Goal: Task Accomplishment & Management: Use online tool/utility

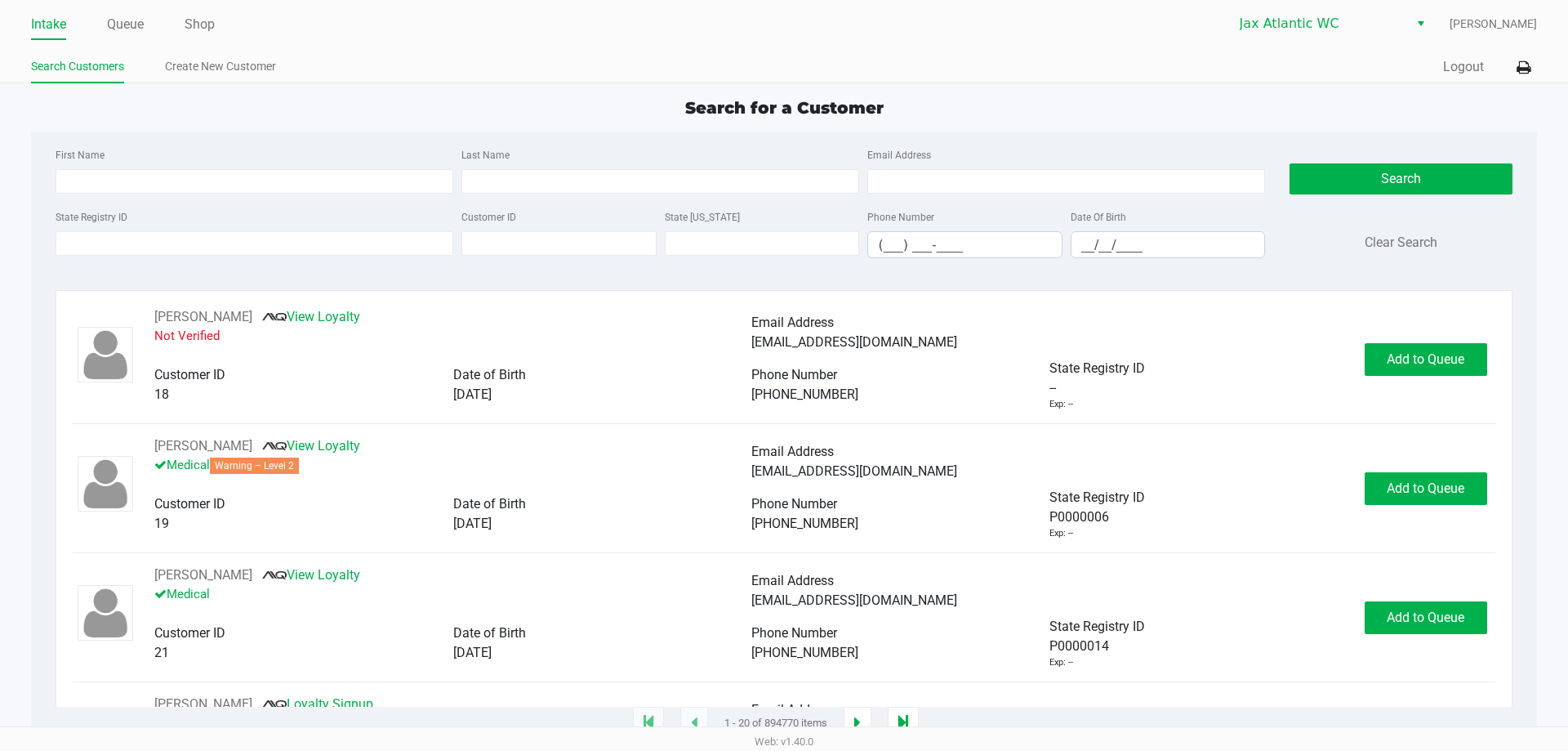
click at [626, 79] on ul "Search Customers Create New Customer" at bounding box center [407, 68] width 753 height 28
click at [384, 59] on ul "Search Customers Create New Customer" at bounding box center [407, 68] width 753 height 28
type input "JACINTO"
type input "BALTAZAR"
type input "11/28/1985"
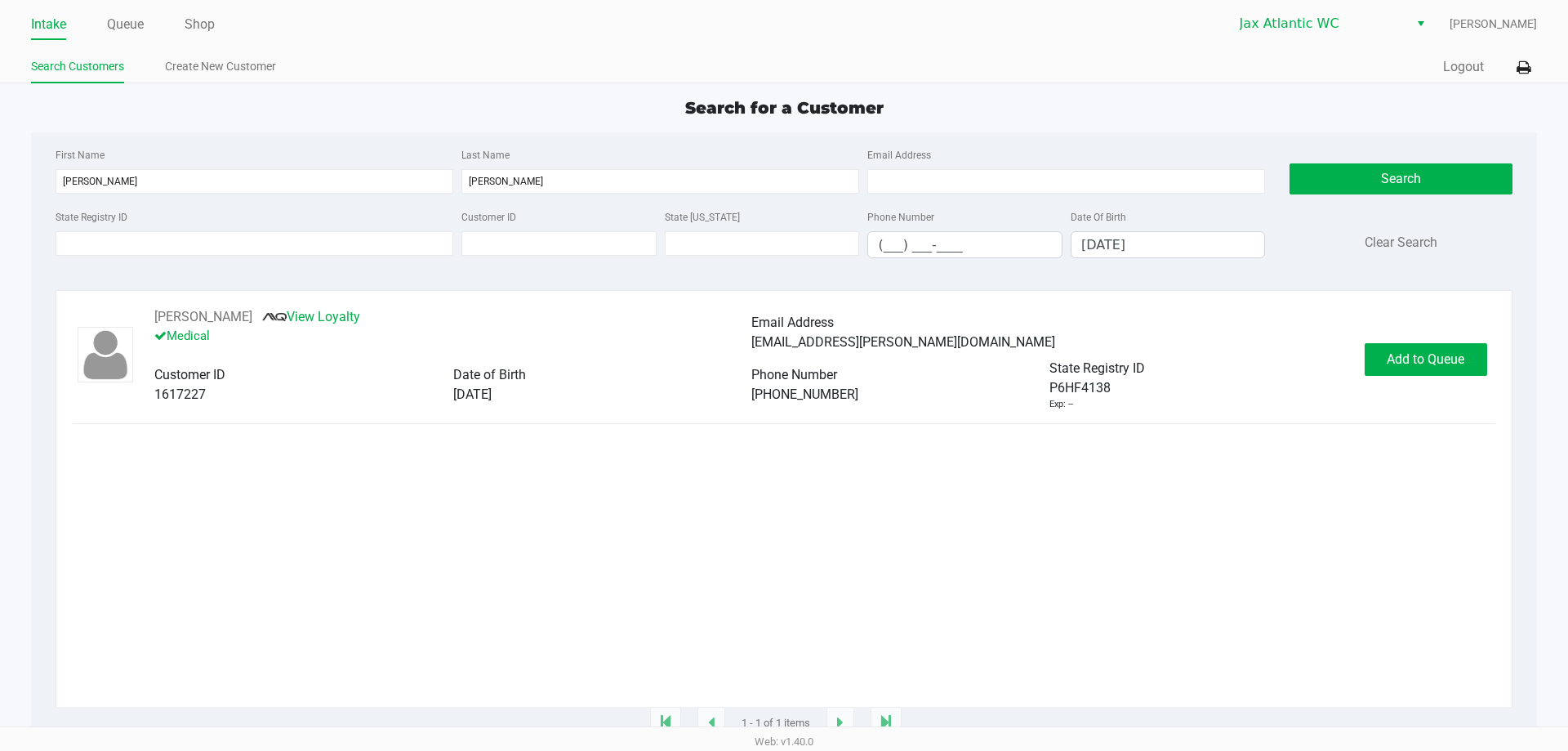
click at [1444, 335] on div "JACINTO BALTAZAR IV View Loyalty Medical Email Address jaeson.baltazar@gmail.co…" at bounding box center [783, 359] width 1421 height 103
click at [1434, 348] on button "Add to Queue" at bounding box center [1426, 360] width 122 height 33
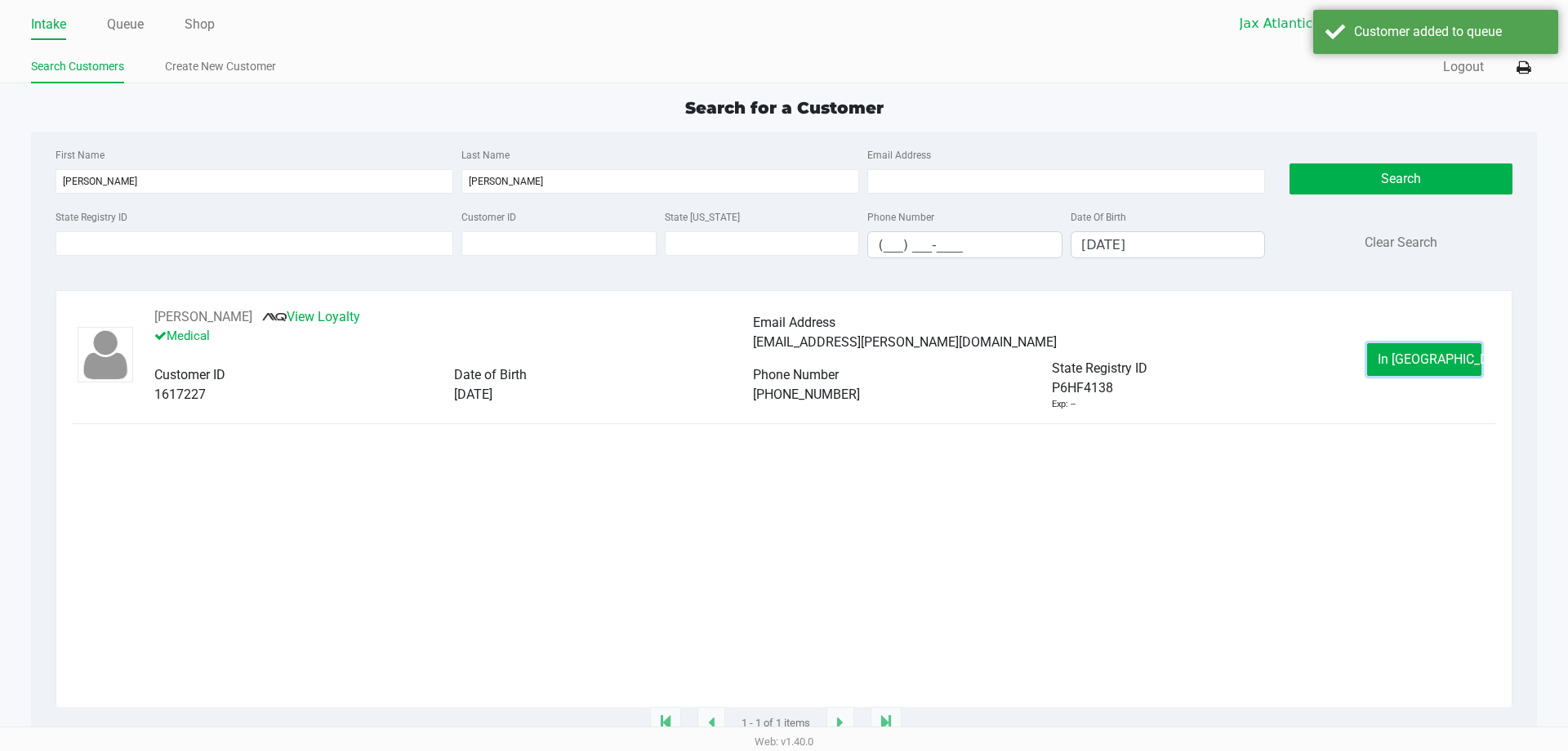
click at [1406, 363] on span "In Queue" at bounding box center [1446, 359] width 137 height 16
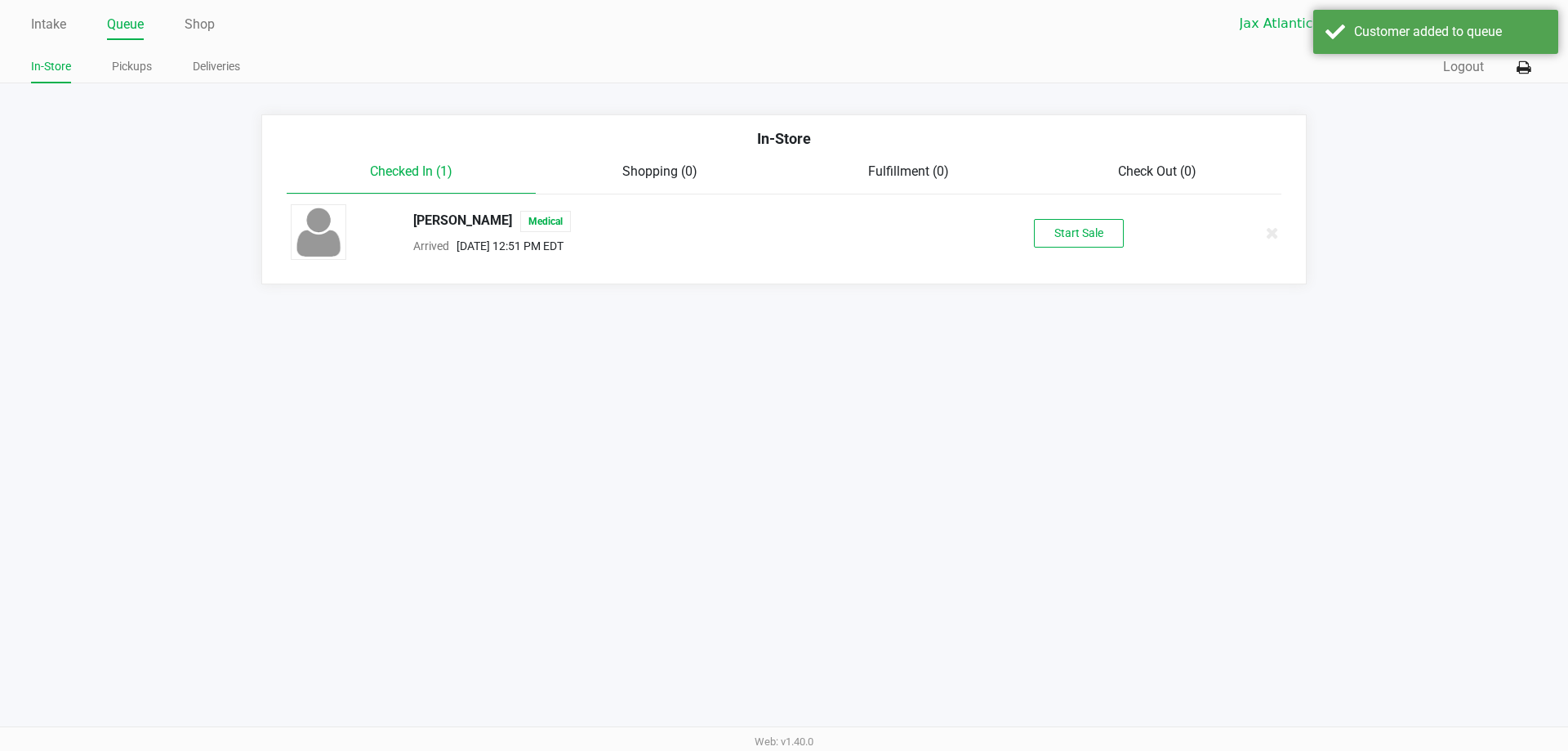
click at [1033, 228] on div "Start Sale" at bounding box center [1078, 233] width 253 height 28
click at [1039, 228] on button "Start Sale" at bounding box center [1078, 233] width 90 height 28
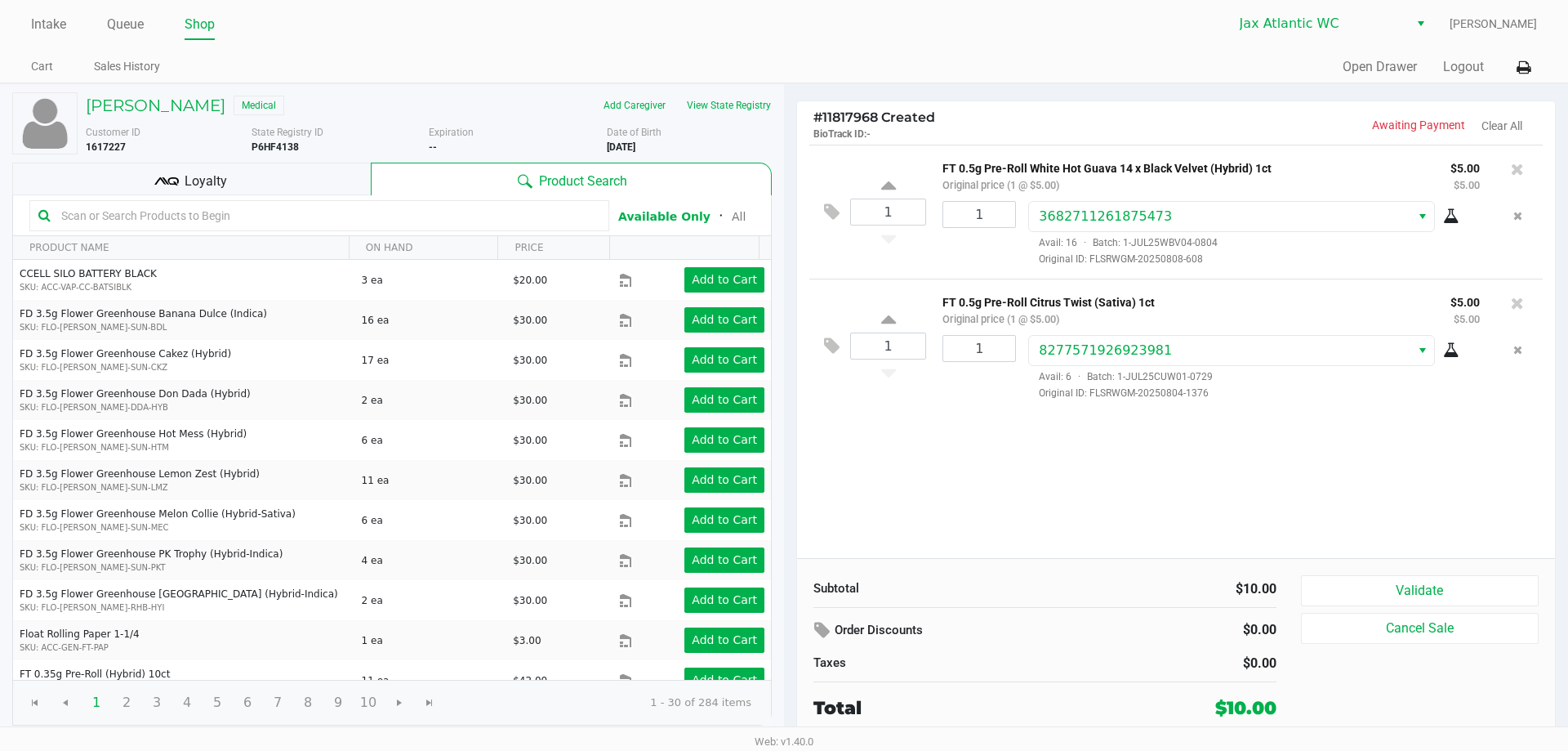
click at [292, 172] on div "Loyalty" at bounding box center [191, 179] width 359 height 33
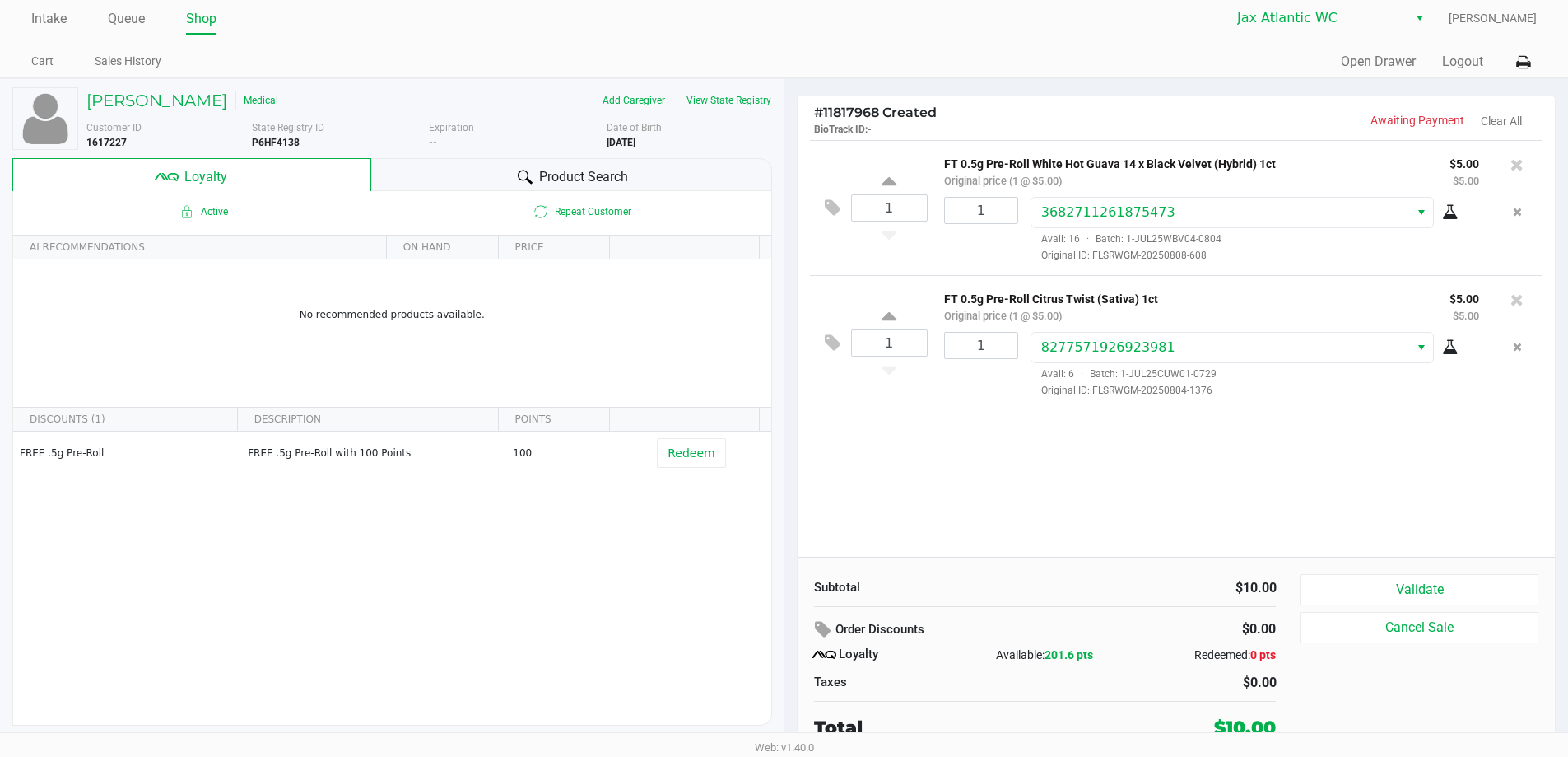
scroll to position [8, 0]
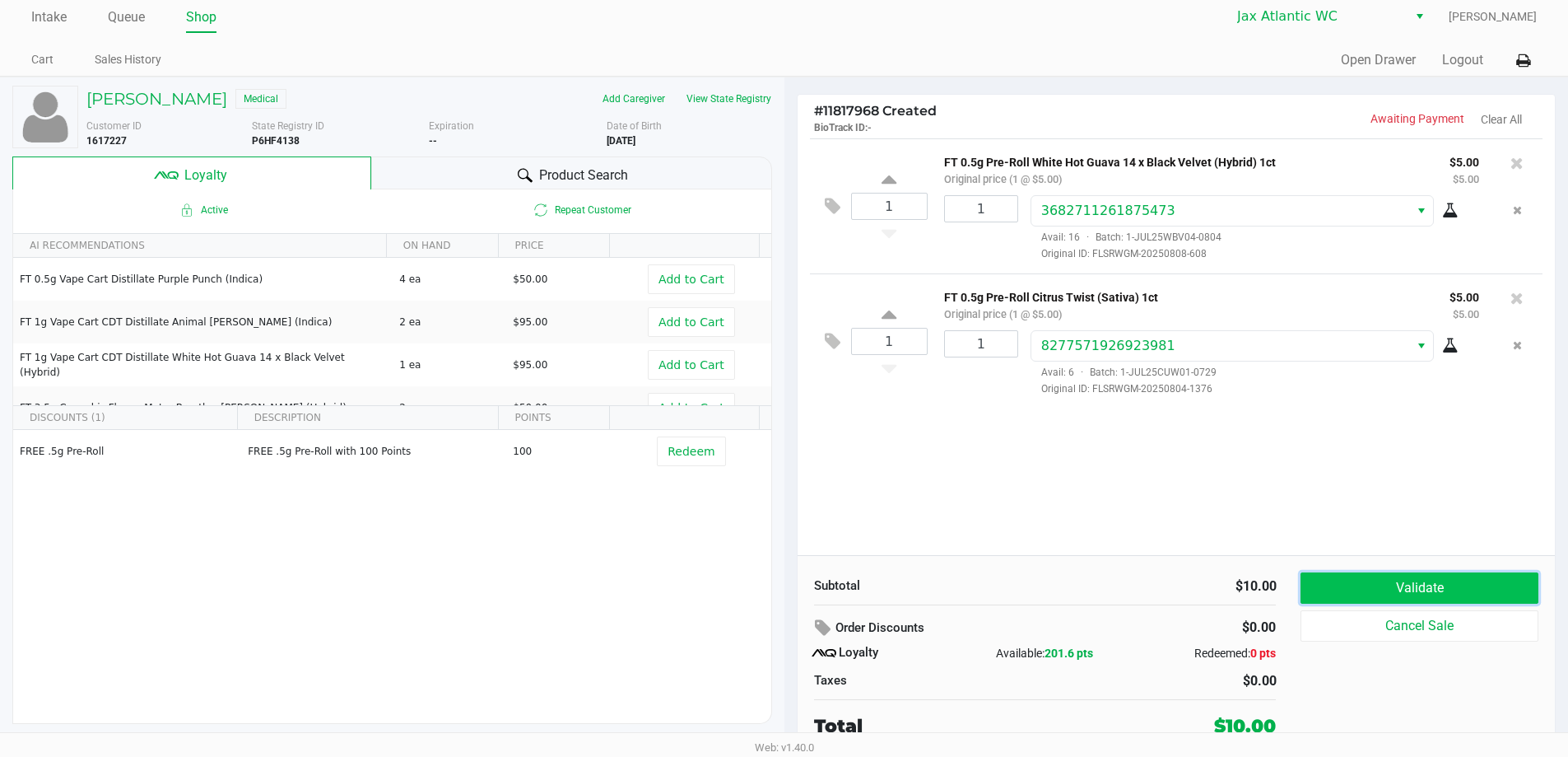
click at [1357, 588] on button "Validate" at bounding box center [1419, 588] width 237 height 31
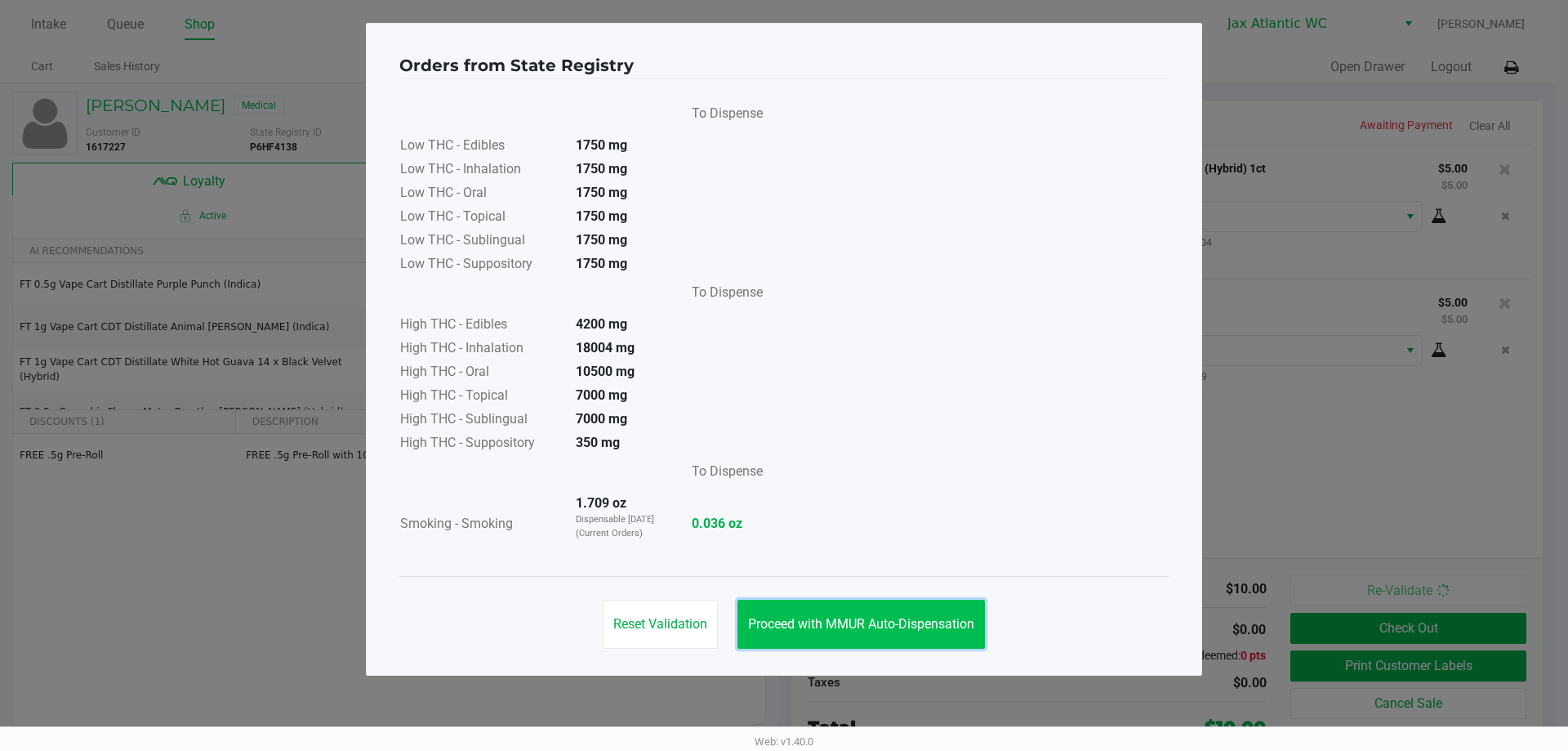
drag, startPoint x: 813, startPoint y: 609, endPoint x: 1186, endPoint y: 589, distance: 373.5
click at [816, 603] on button "Proceed with MMUR Auto-Dispensation" at bounding box center [860, 623] width 247 height 49
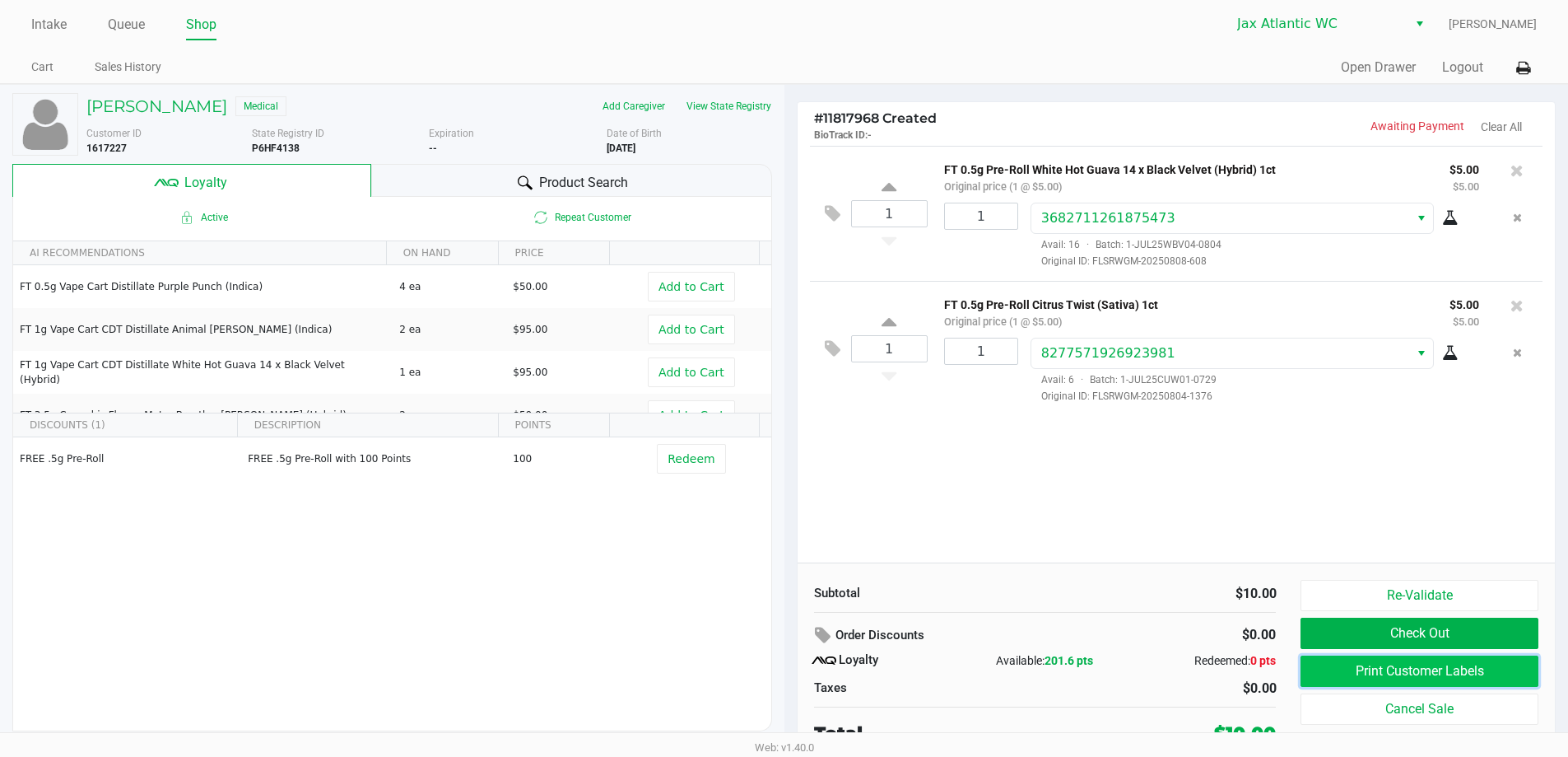
click at [1420, 671] on button "Print Customer Labels" at bounding box center [1419, 671] width 237 height 31
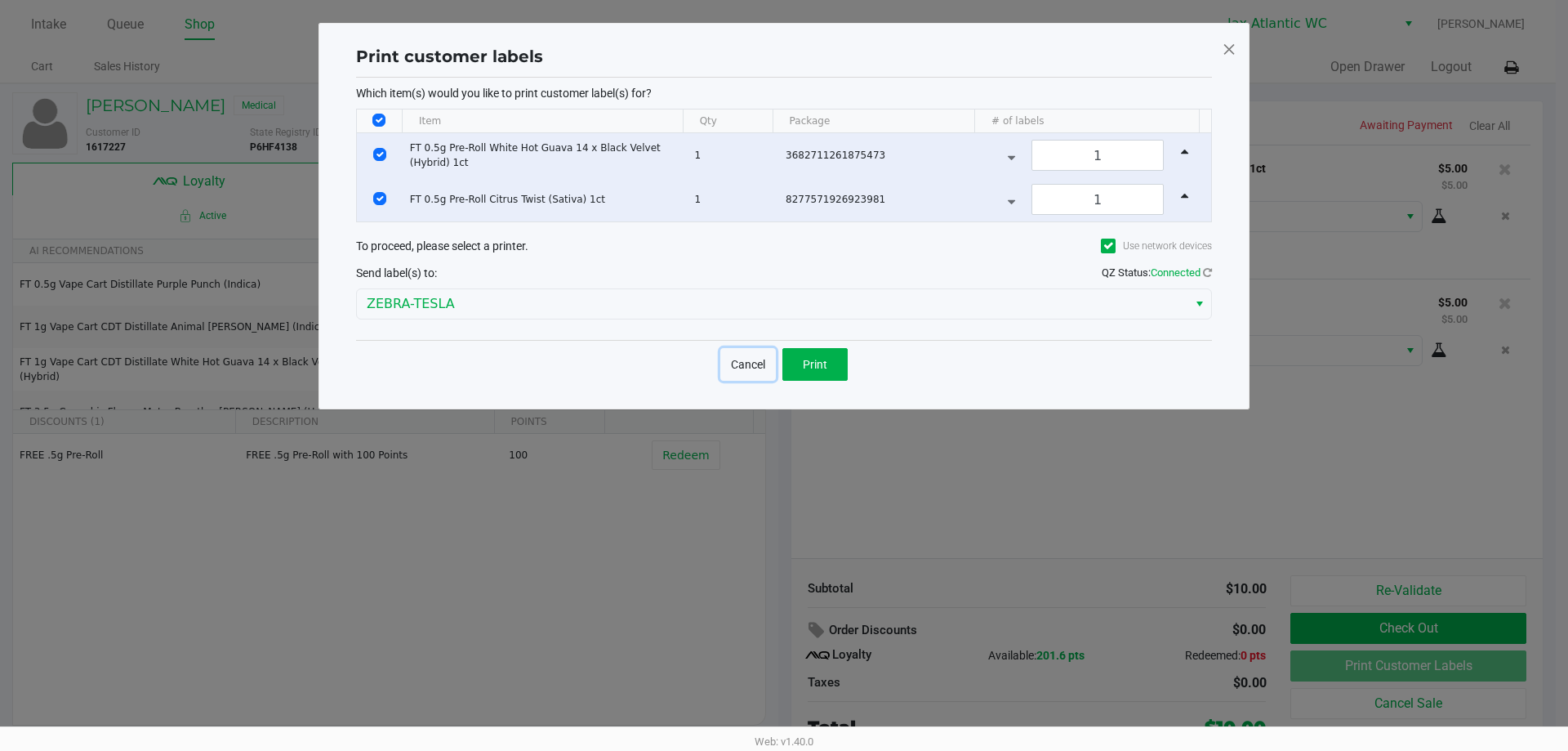
click at [768, 353] on button "Cancel" at bounding box center [748, 365] width 55 height 33
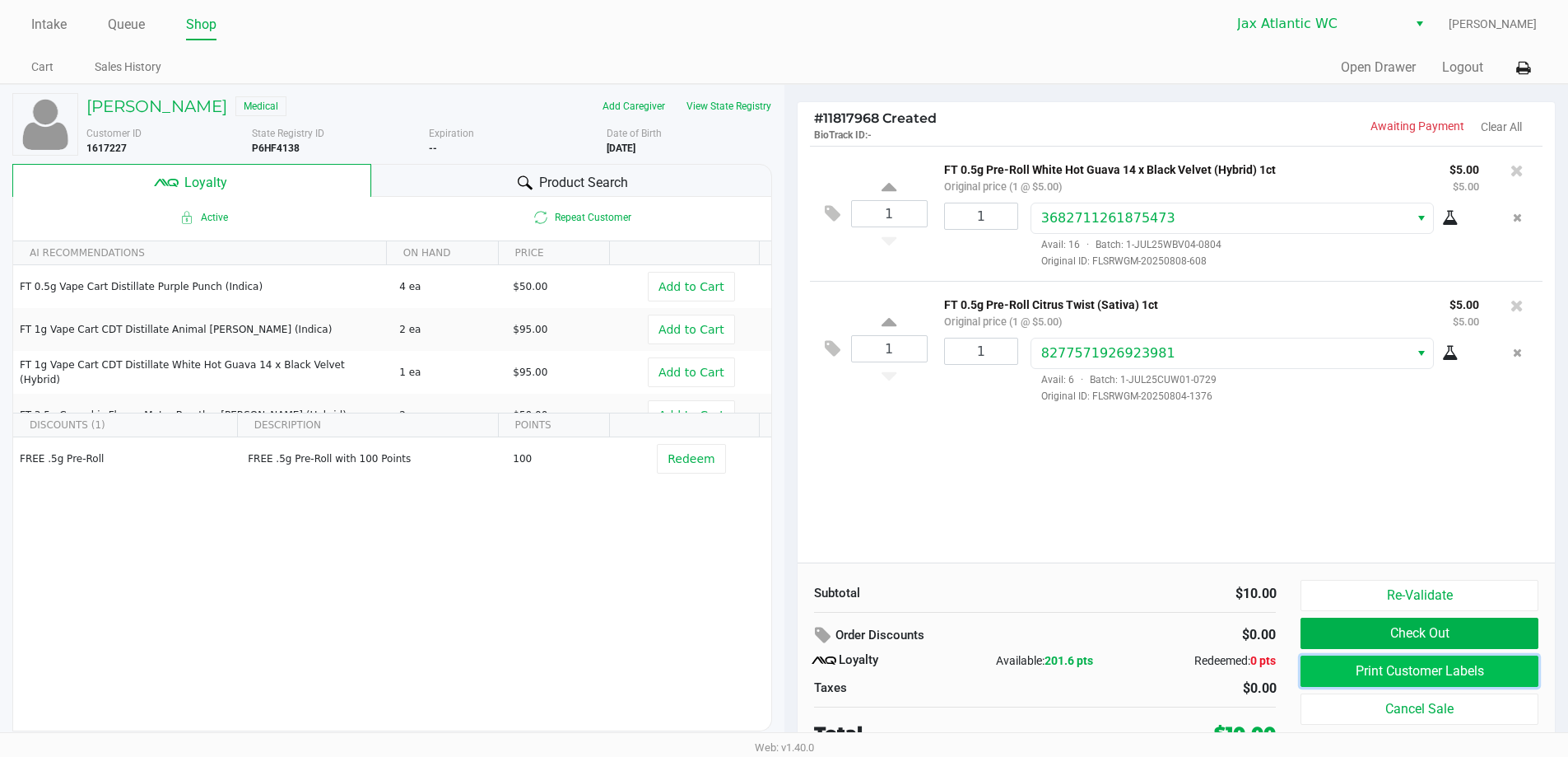
click at [1401, 671] on button "Print Customer Labels" at bounding box center [1419, 671] width 237 height 31
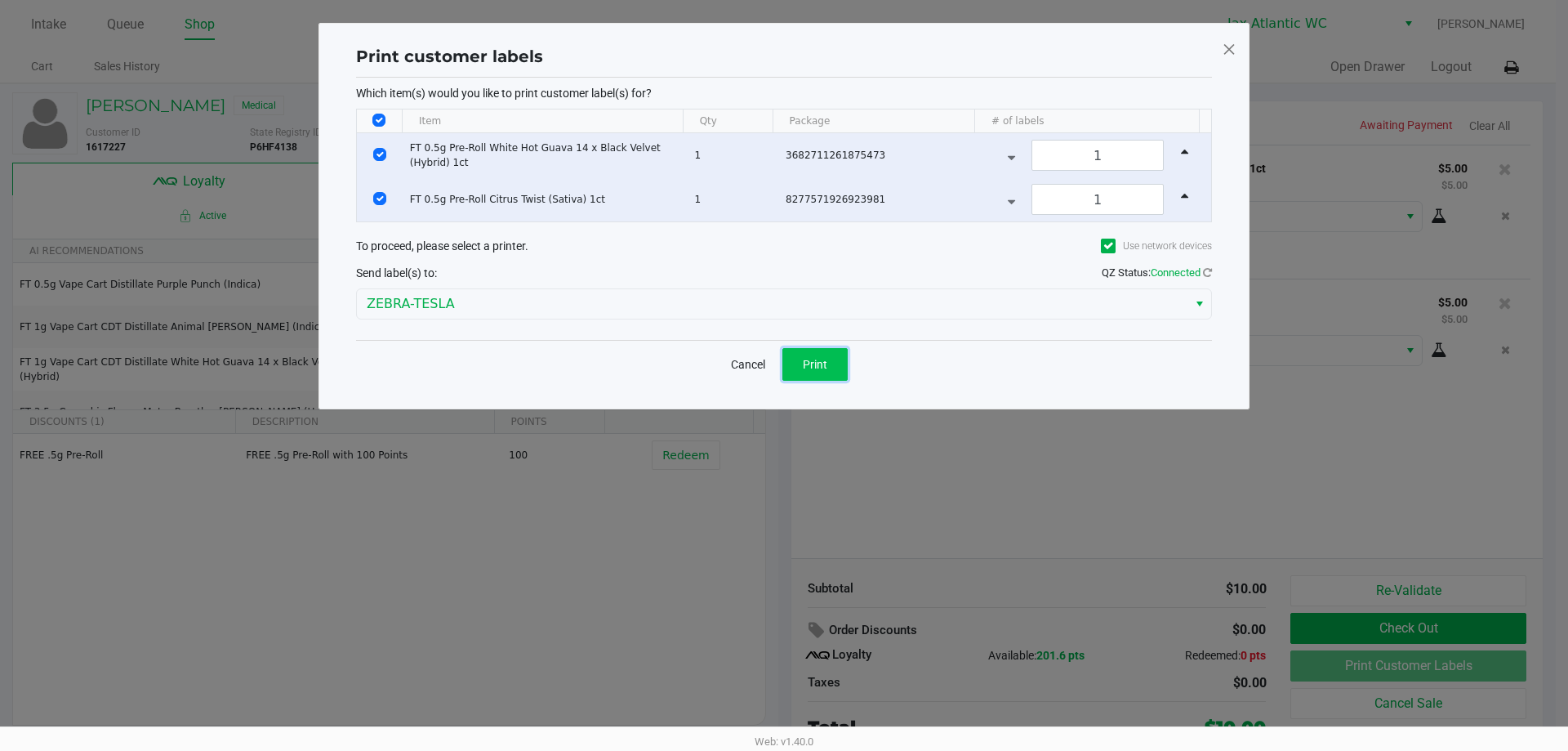
click at [832, 376] on button "Print" at bounding box center [815, 365] width 66 height 33
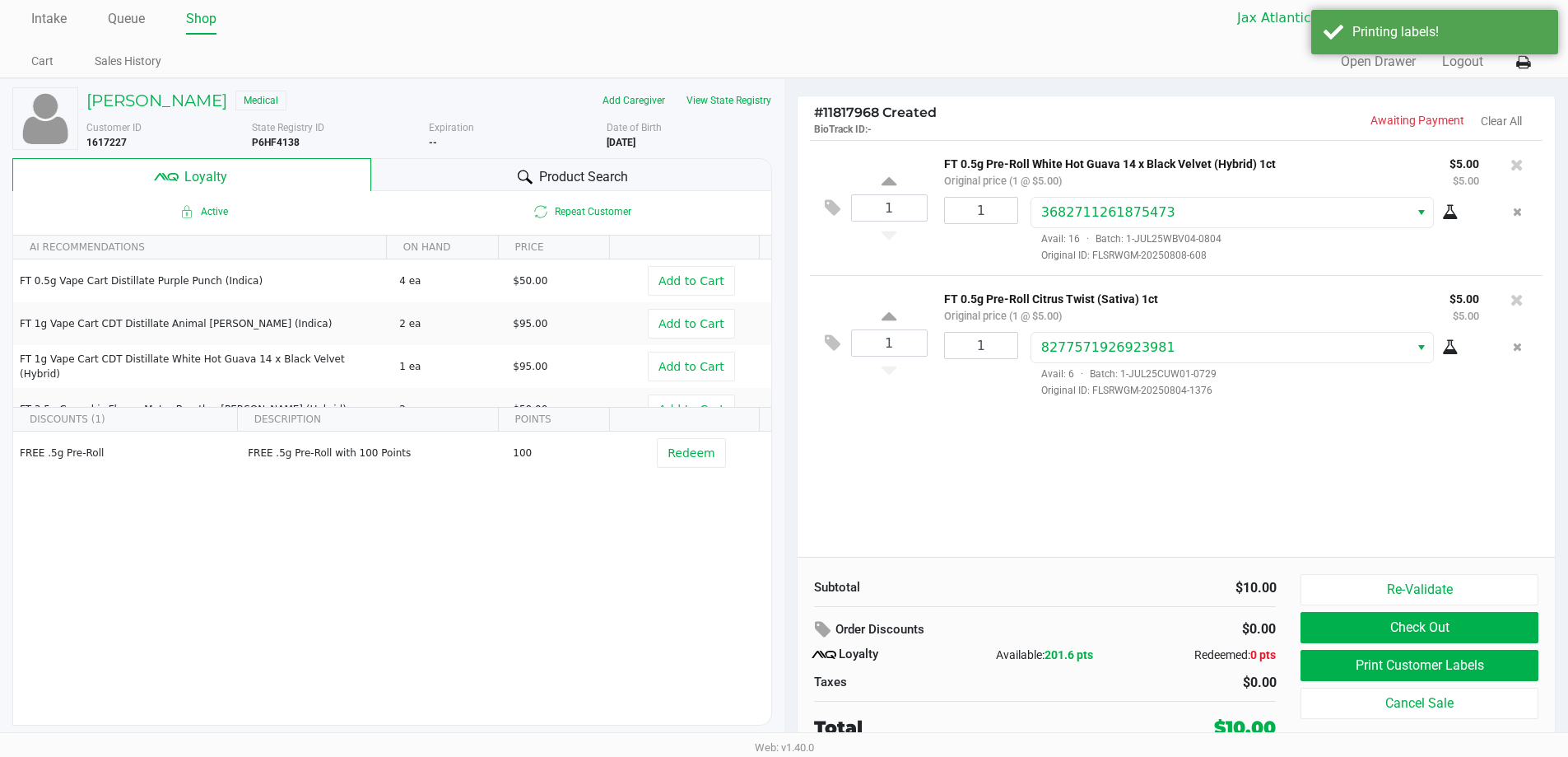
scroll to position [8, 0]
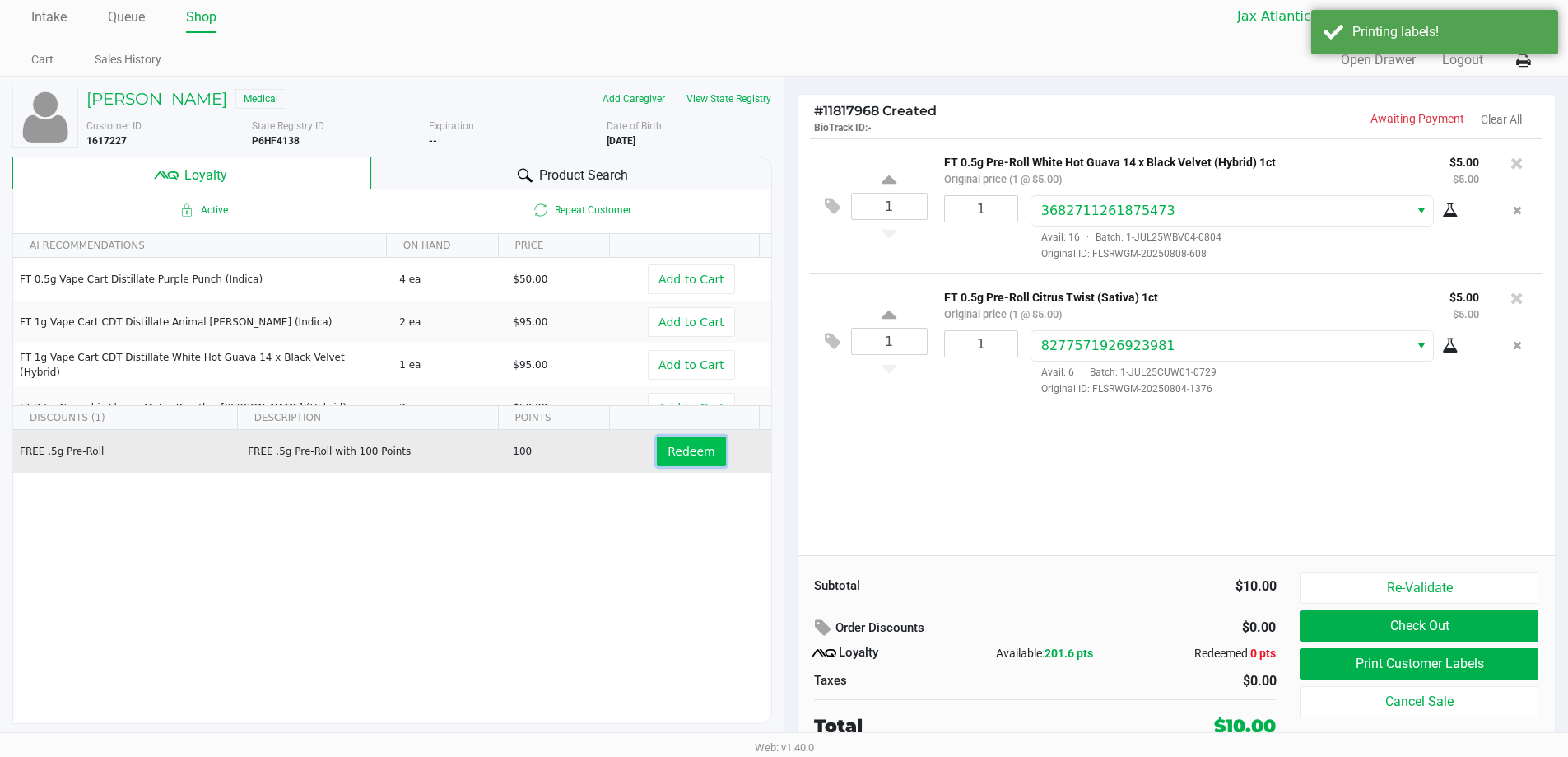
click at [705, 447] on button "Redeem" at bounding box center [691, 451] width 69 height 30
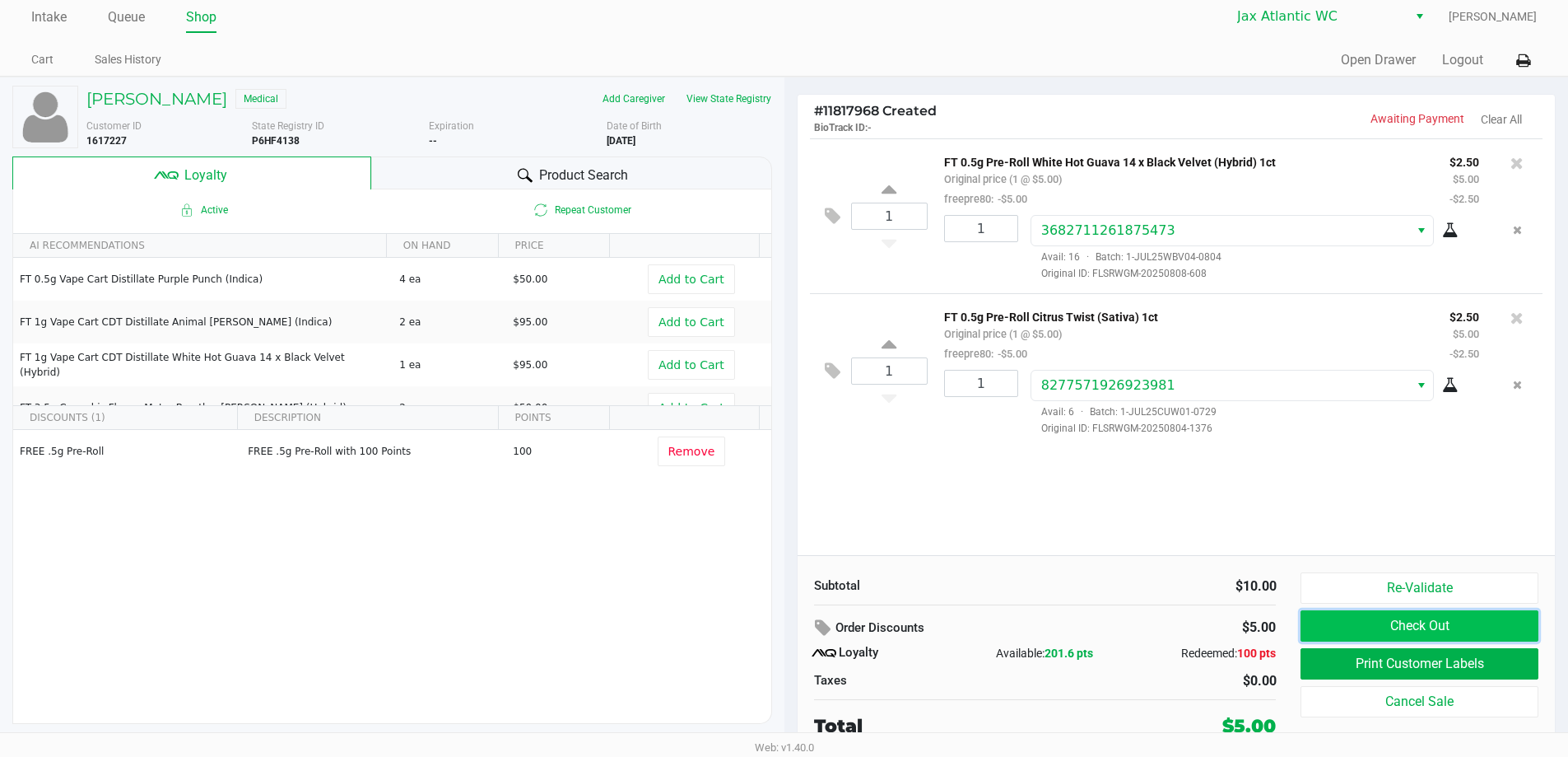
click at [1378, 618] on button "Check Out" at bounding box center [1419, 626] width 237 height 31
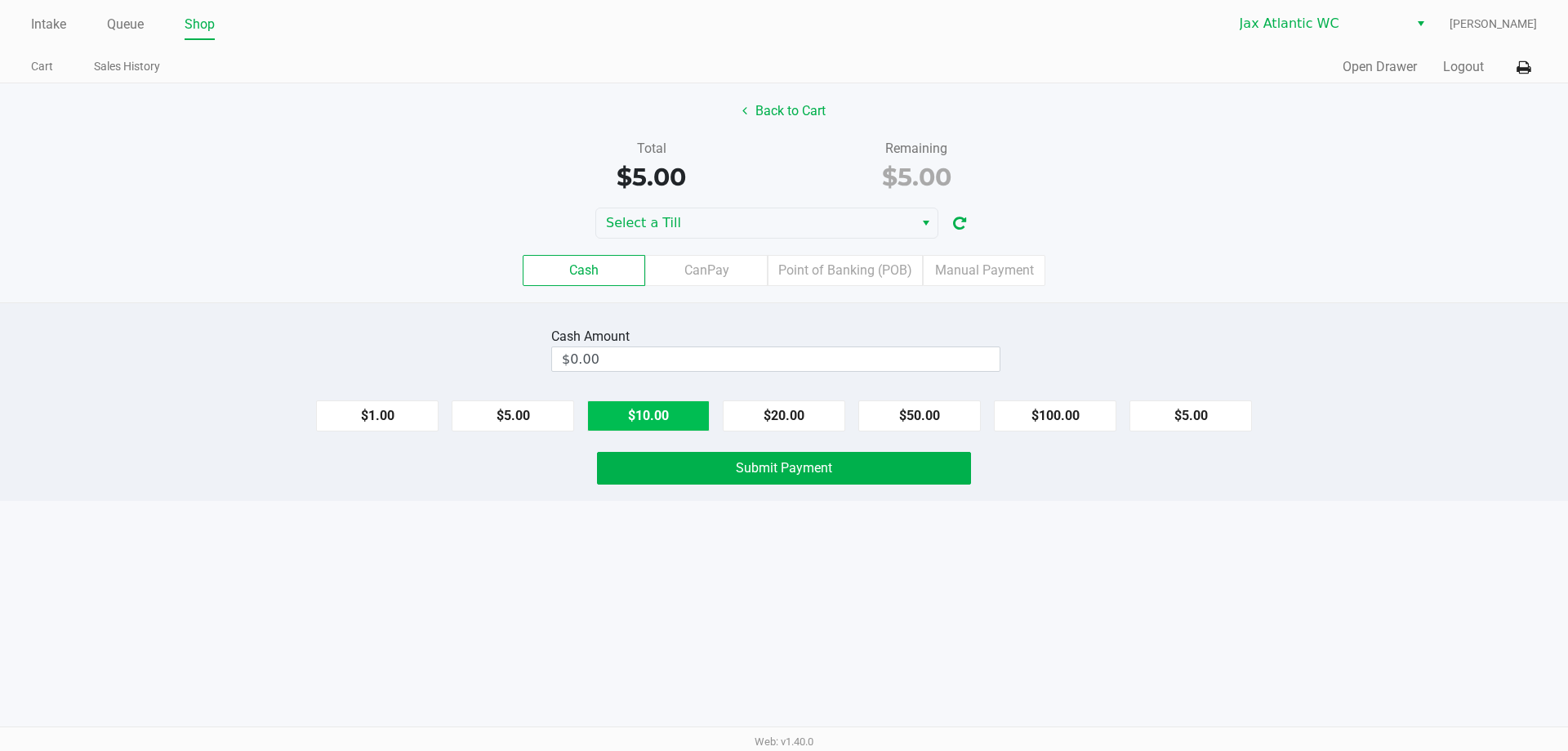
click at [690, 417] on button "$10.00" at bounding box center [648, 416] width 122 height 31
type input "$10.00"
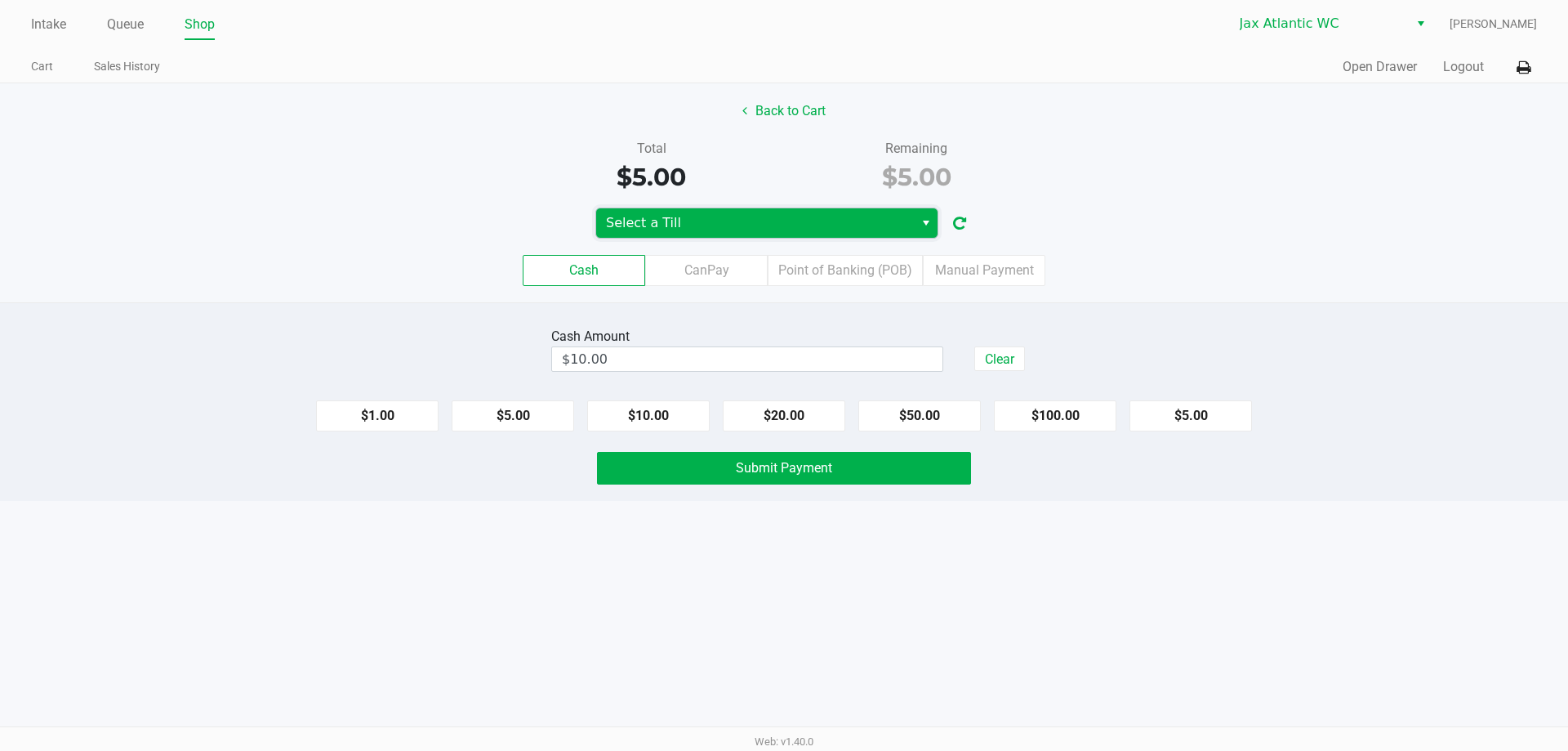
click at [684, 230] on span "Select a Till" at bounding box center [755, 222] width 298 height 20
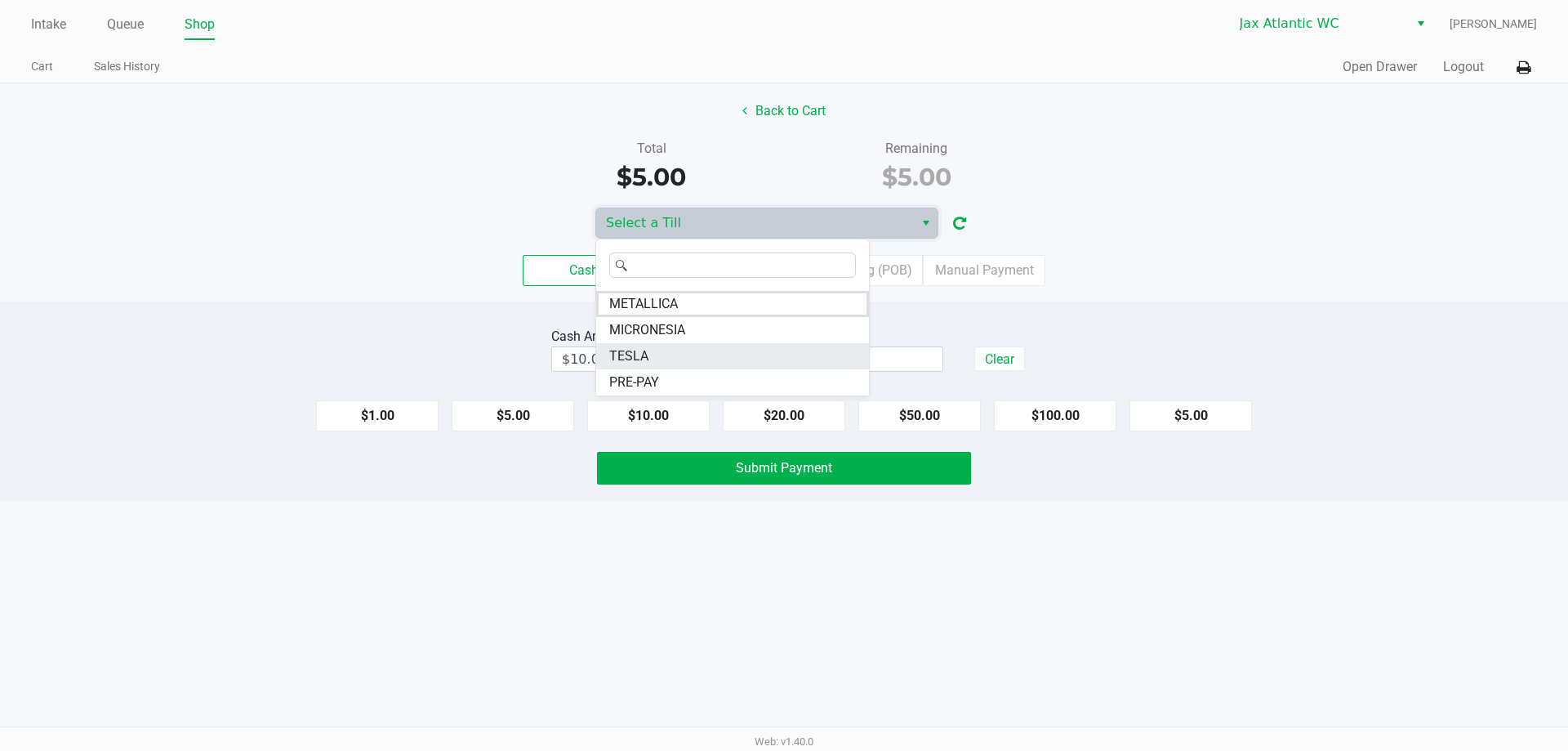
click at [650, 355] on li "TESLA" at bounding box center [733, 356] width 272 height 26
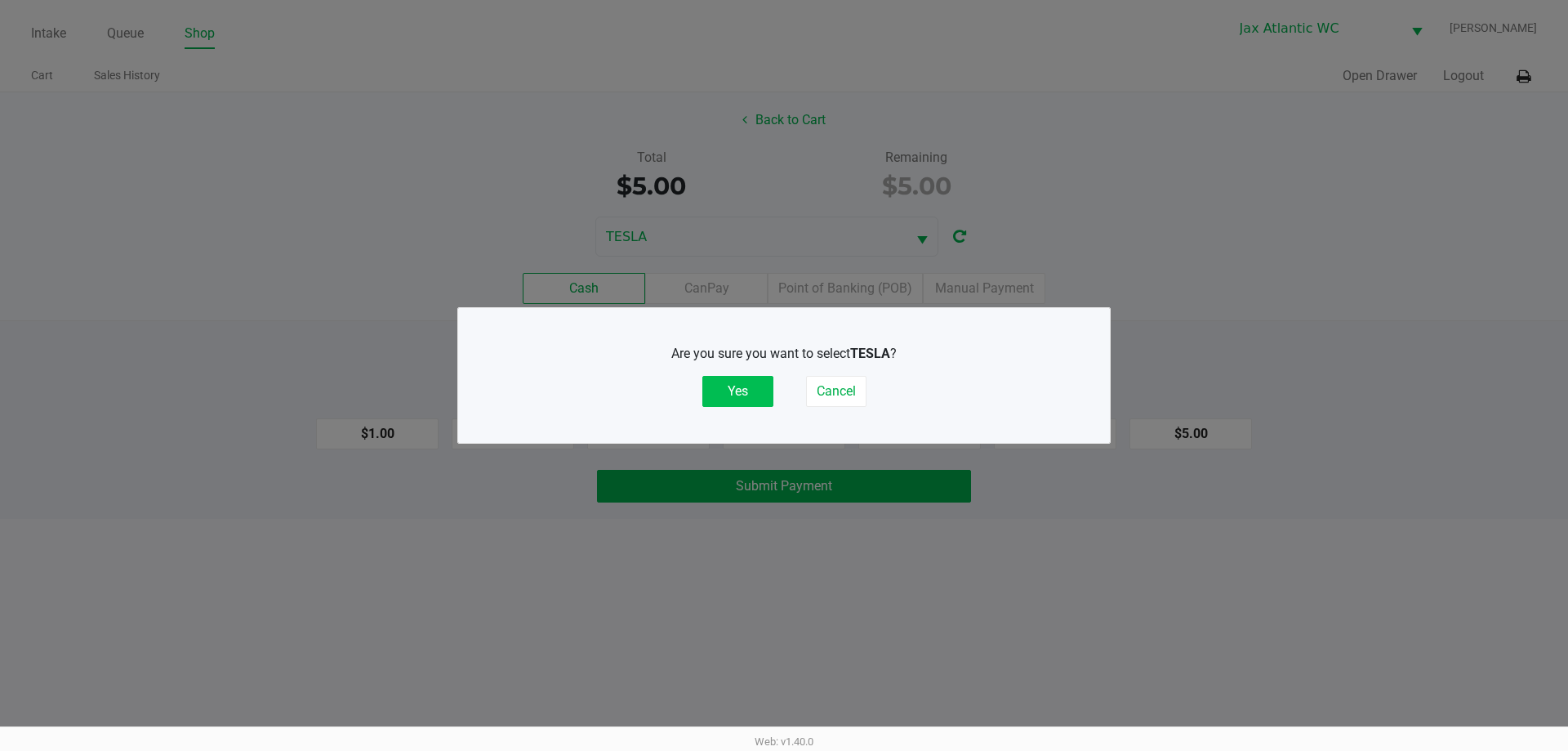
click at [773, 395] on div "Are you sure you want to select TESLA ? Yes Cancel" at bounding box center [784, 375] width 586 height 63
click at [762, 397] on button "Yes" at bounding box center [738, 391] width 71 height 31
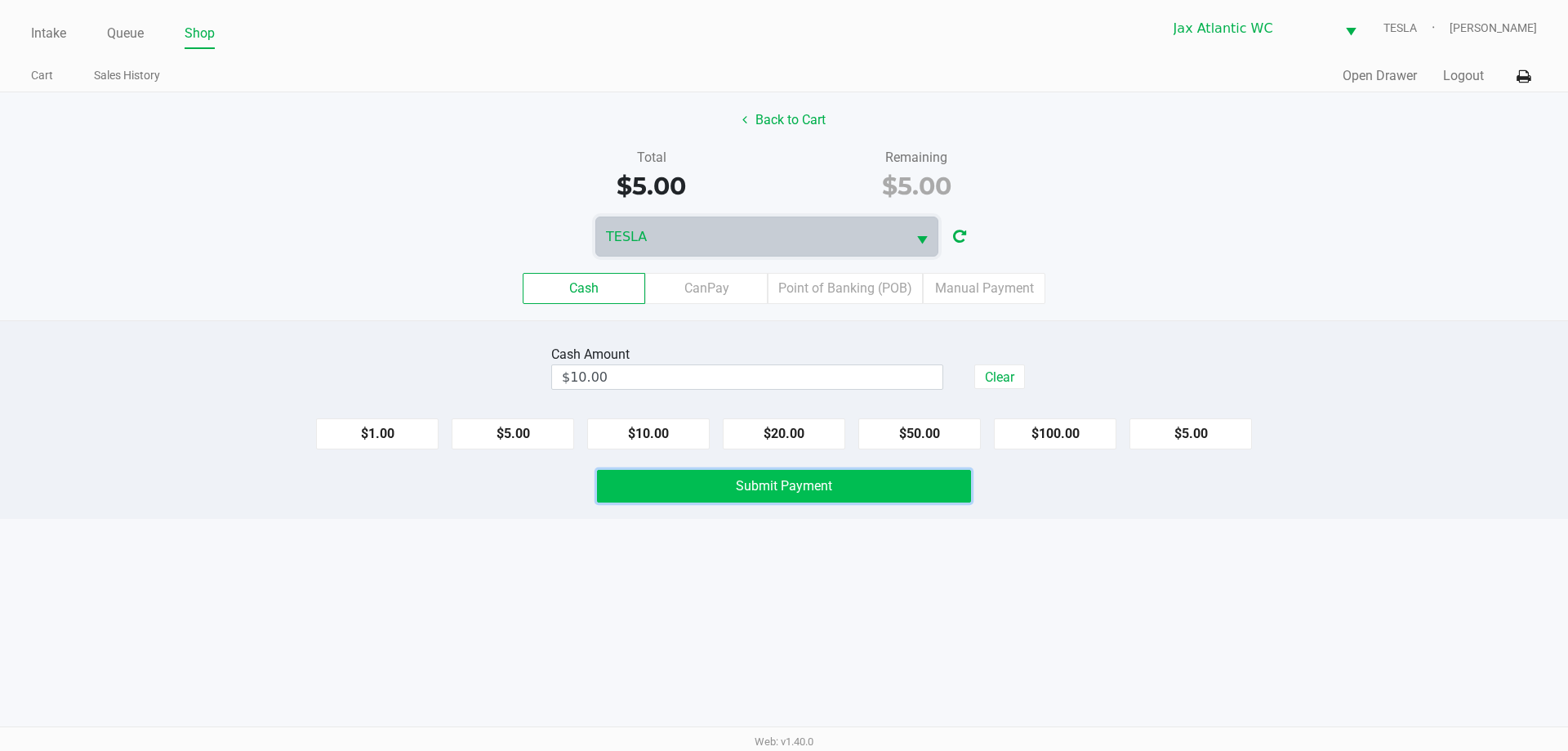
click at [725, 491] on button "Submit Payment" at bounding box center [784, 486] width 374 height 33
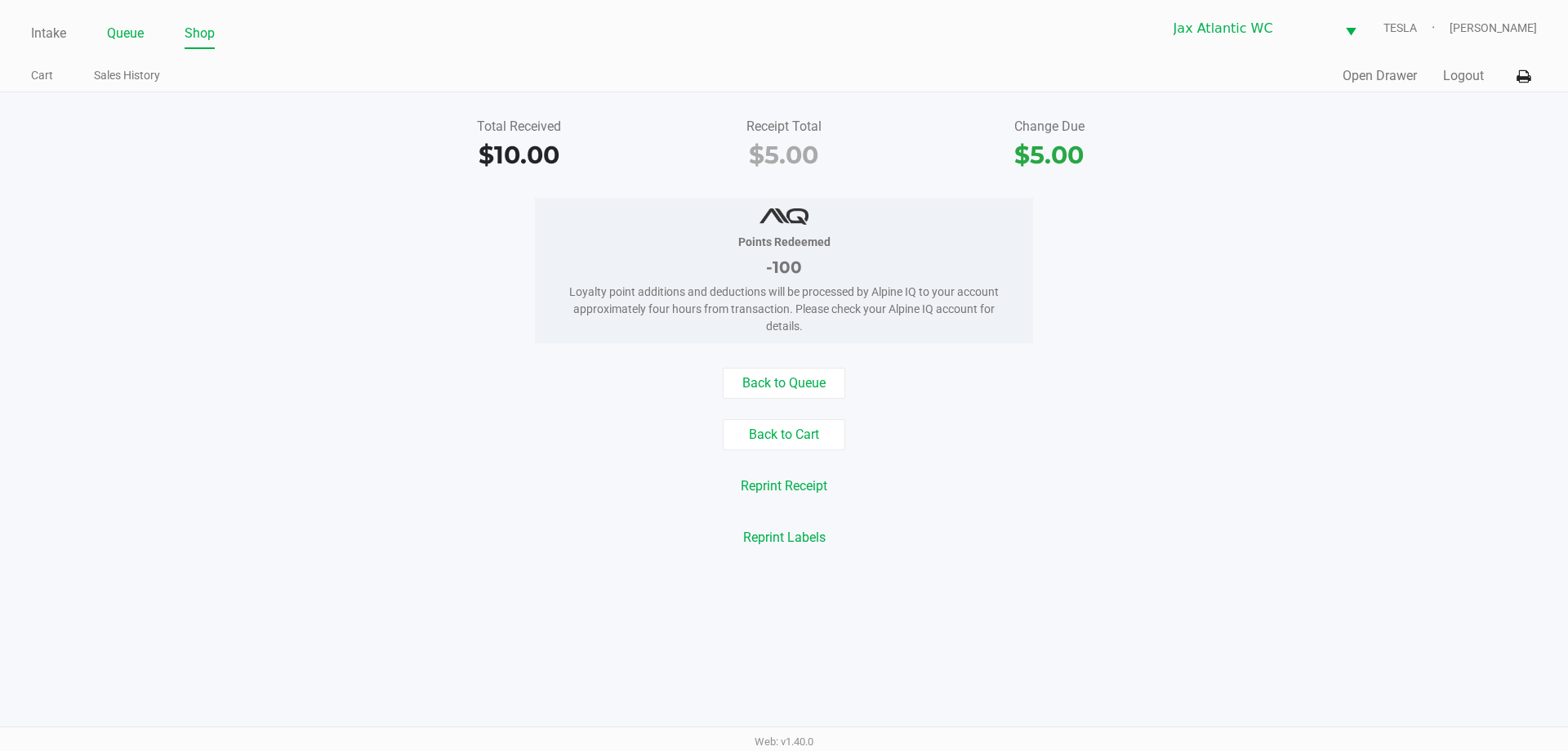
click at [130, 31] on link "Queue" at bounding box center [125, 34] width 37 height 23
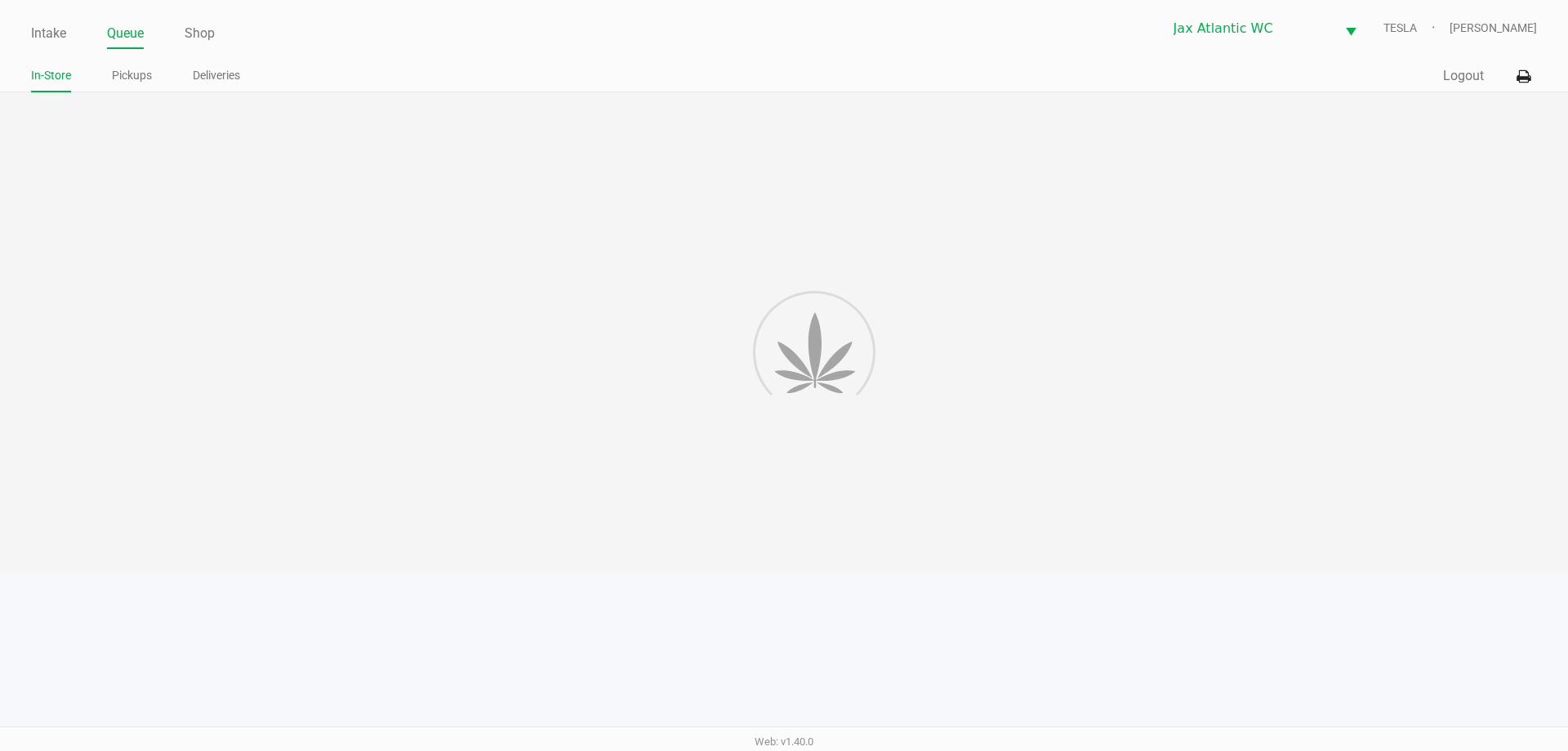
click at [596, 77] on ul "In-Store Pickups Deliveries" at bounding box center [407, 78] width 753 height 28
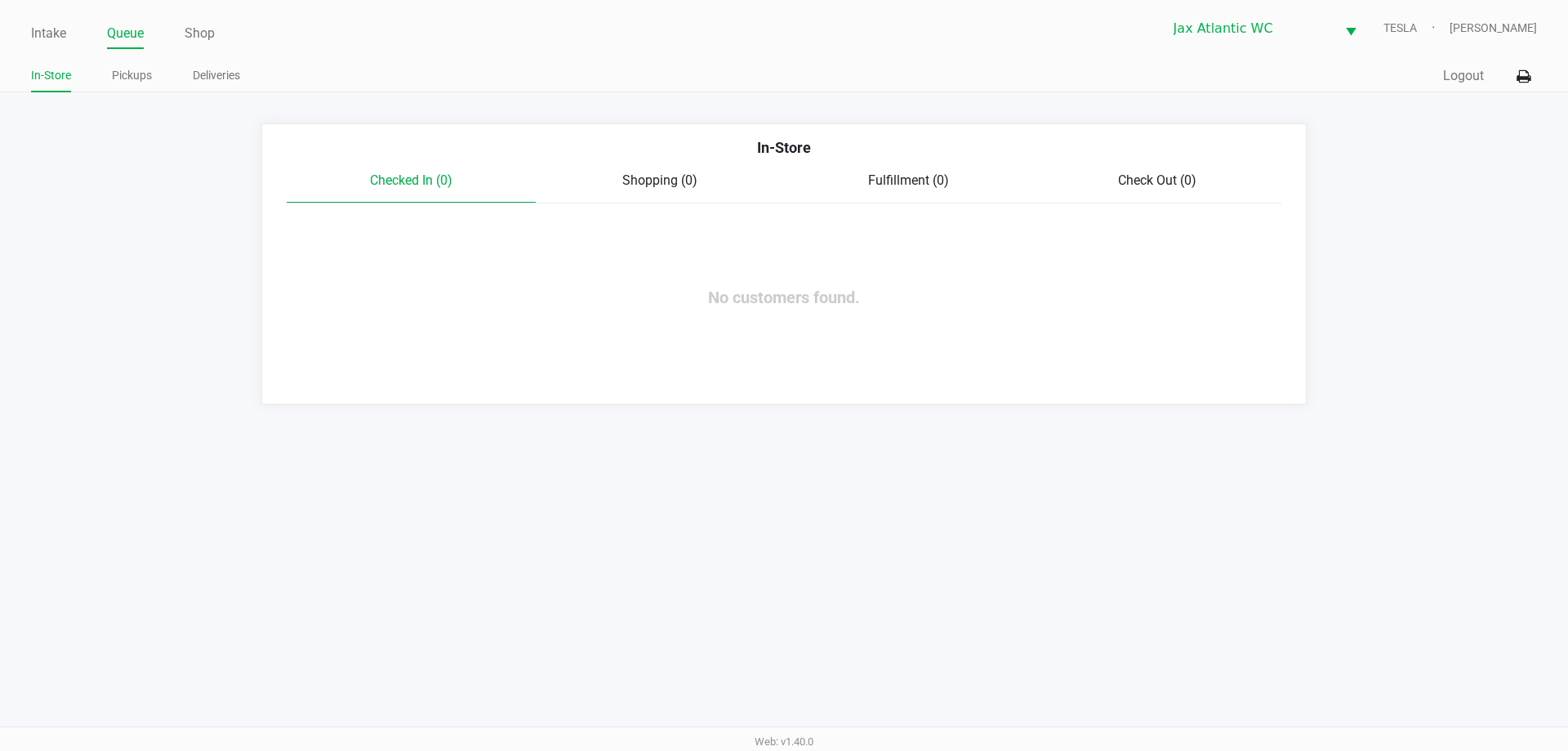
click at [70, 39] on ul "Intake Queue Shop" at bounding box center [407, 34] width 753 height 28
click at [671, 120] on app-point-of-sale "Intake Queue Shop Jax Atlantic WC TESLA Gaby Marchany In-Store Pickups Deliveri…" at bounding box center [784, 202] width 1568 height 404
click at [68, 41] on ul "Intake Queue Shop" at bounding box center [407, 34] width 753 height 28
drag, startPoint x: 59, startPoint y: 32, endPoint x: 153, endPoint y: 48, distance: 95.4
click at [59, 31] on link "Intake" at bounding box center [48, 34] width 35 height 23
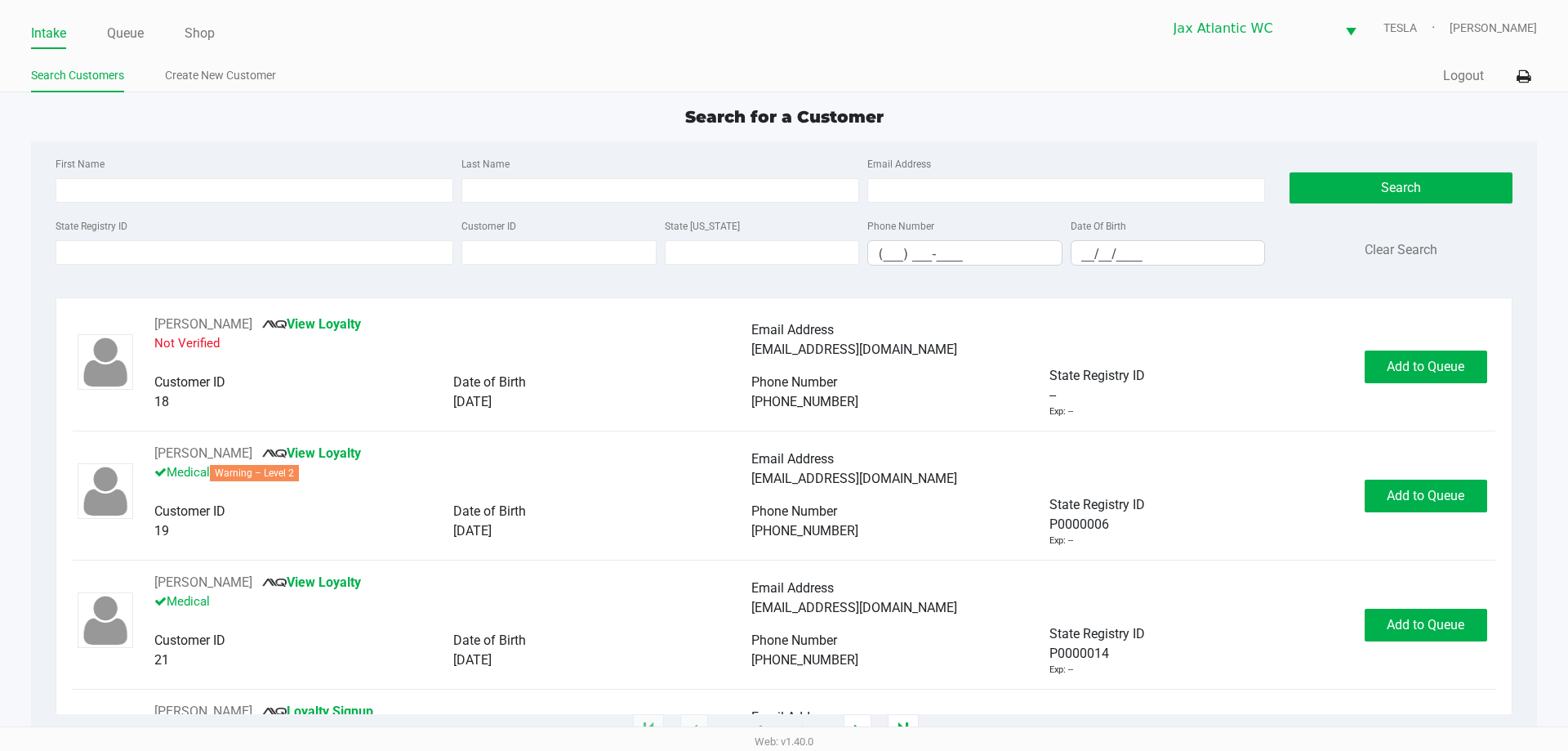
click at [449, 88] on ul "Search Customers Create New Customer" at bounding box center [407, 78] width 753 height 28
type input "KARI"
type input "DEESE"
type input "08/22/1989"
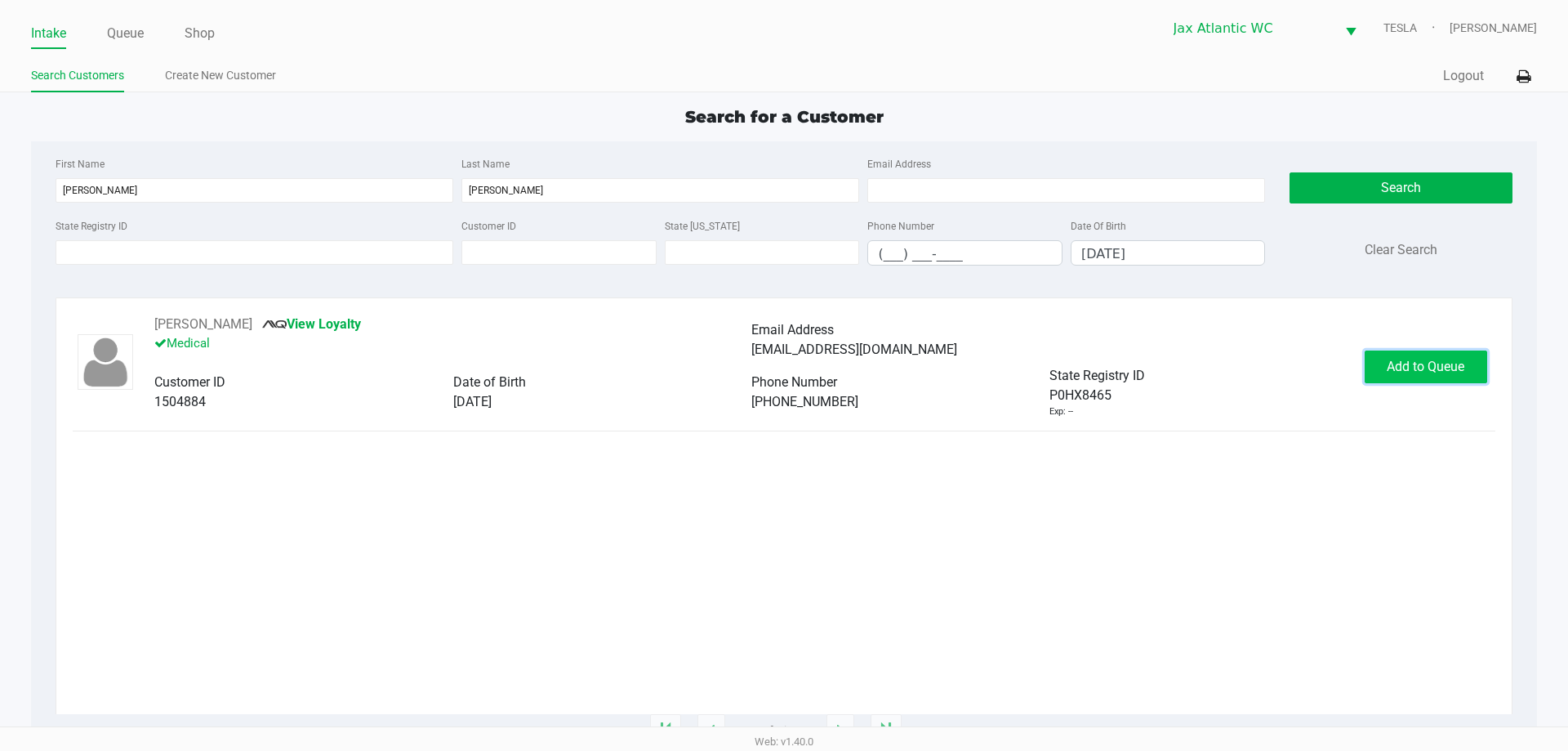
click at [1399, 364] on span "Add to Queue" at bounding box center [1425, 366] width 78 height 16
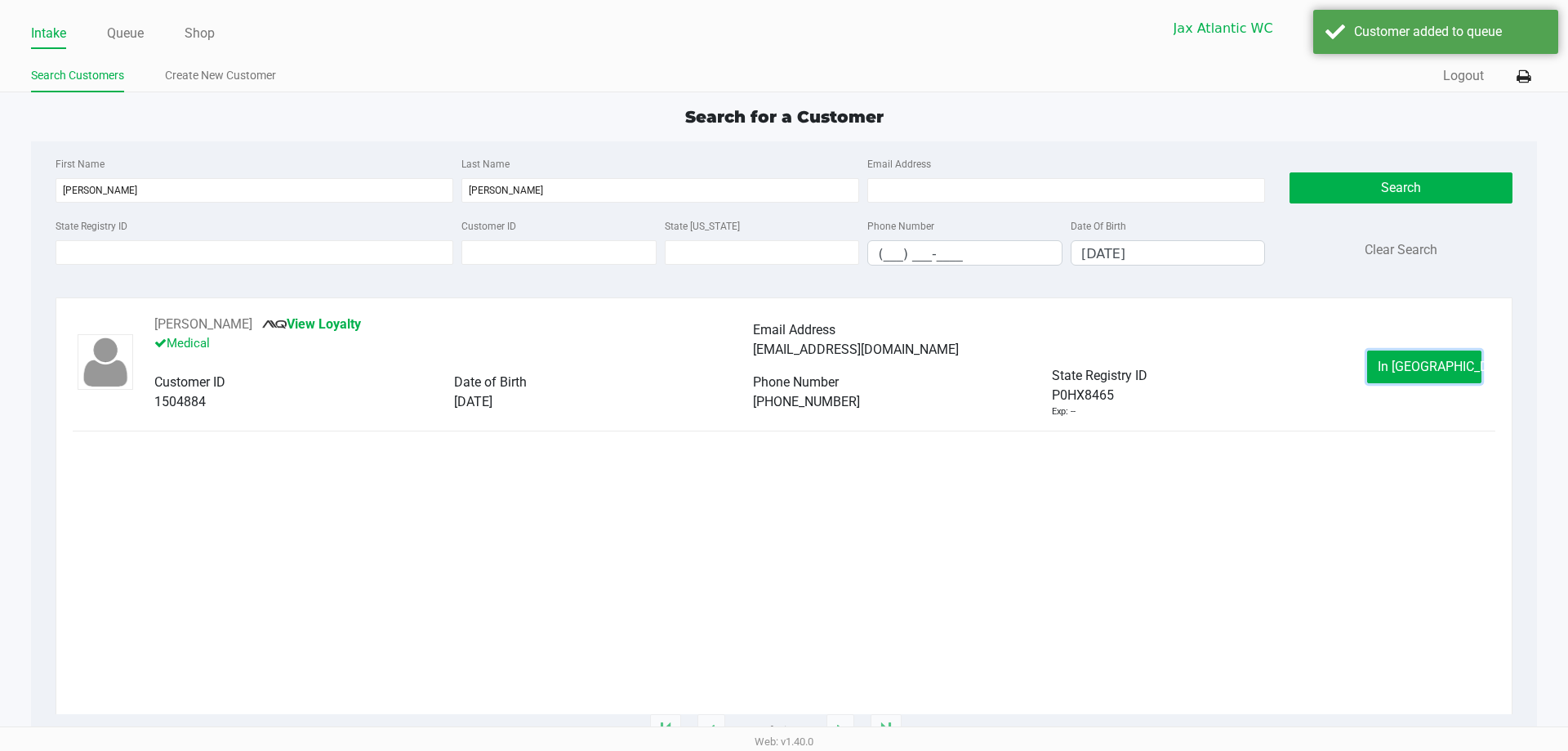
click at [1393, 365] on button "In Queue" at bounding box center [1424, 366] width 115 height 33
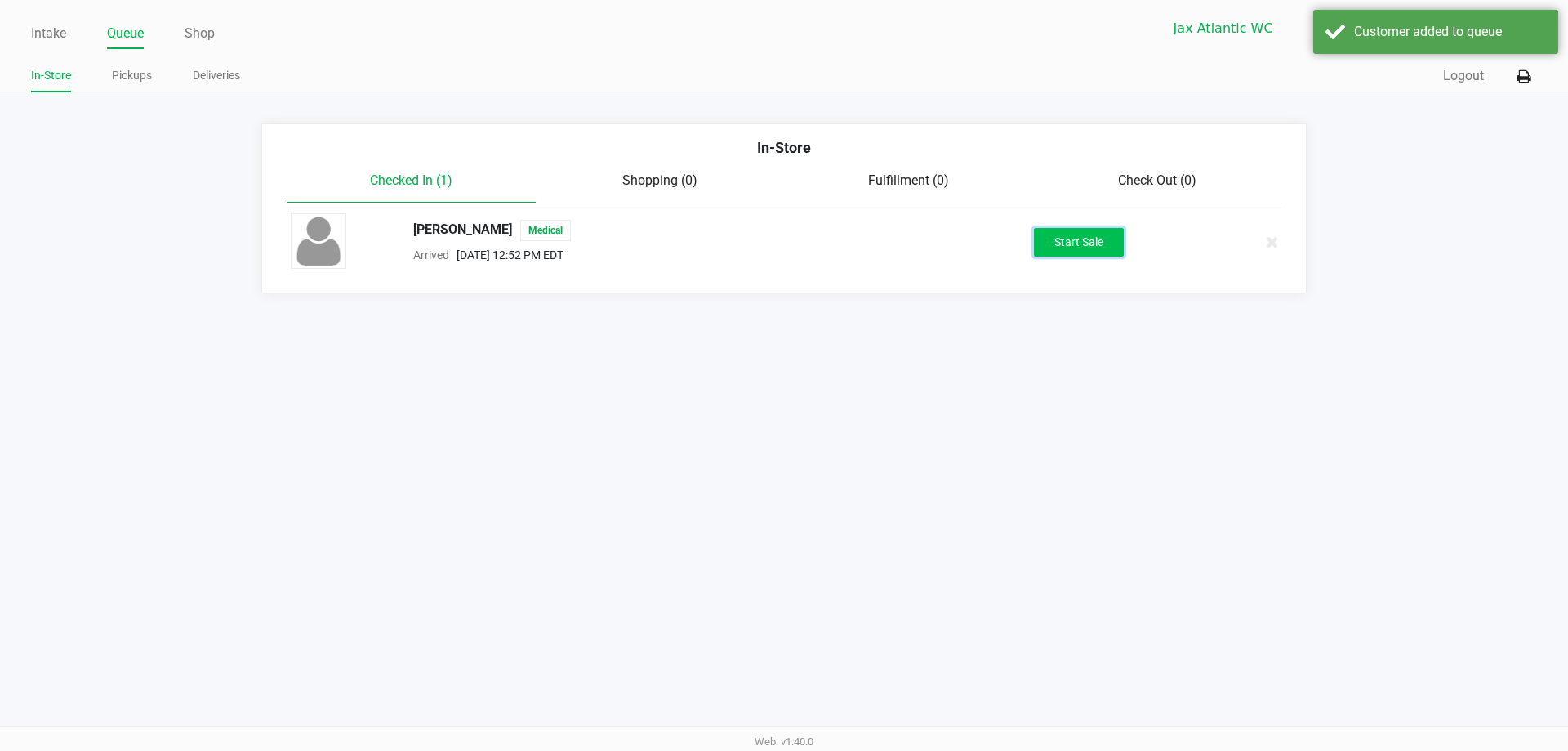
click at [1049, 237] on button "Start Sale" at bounding box center [1078, 241] width 90 height 28
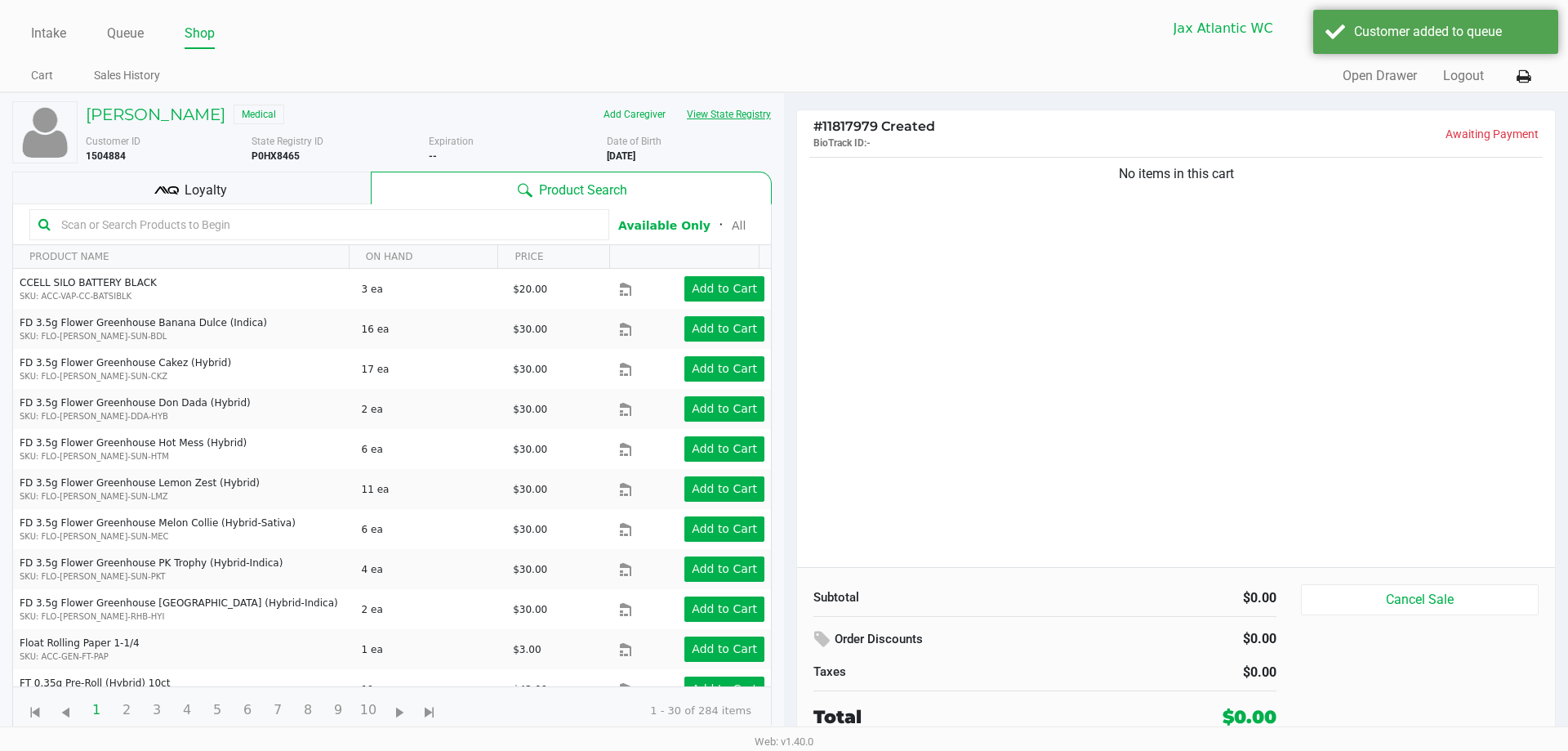
click at [757, 115] on button "View State Registry" at bounding box center [723, 114] width 96 height 26
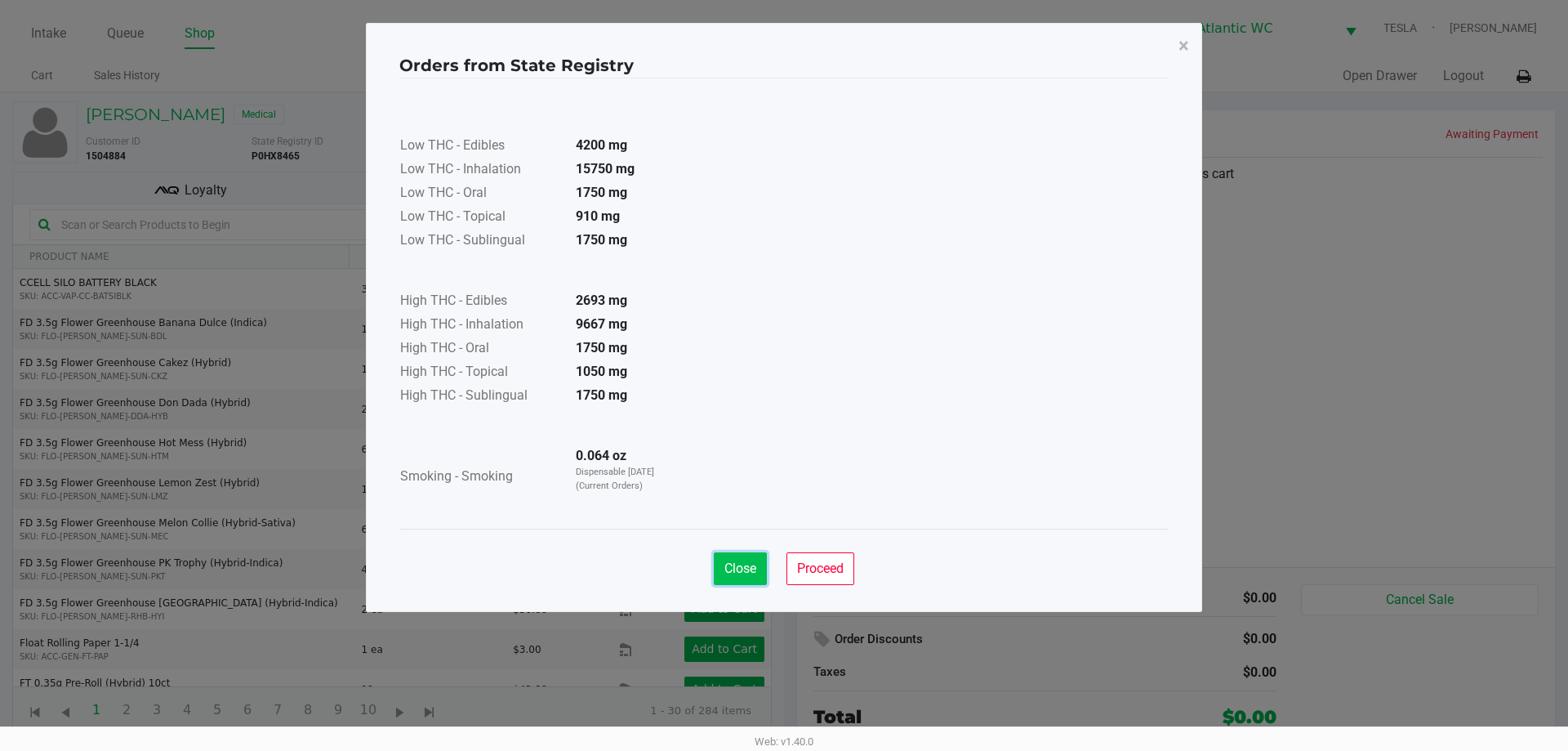
click at [730, 557] on button "Close" at bounding box center [740, 568] width 53 height 33
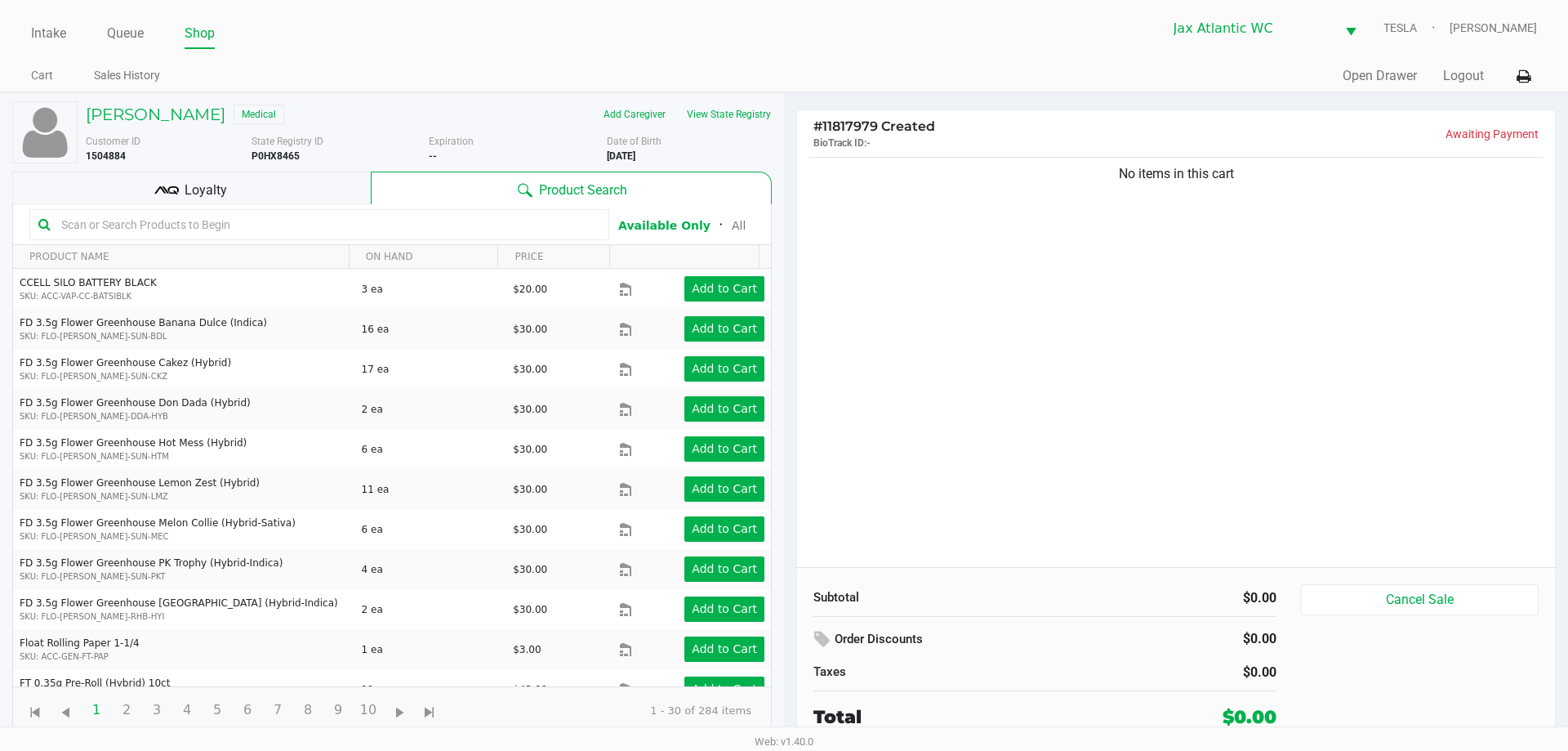
click at [1015, 386] on div "Low THC - Edibles 4200 mg Low THC - Inhalation 15750 mg Low THC - Oral 1750 mg …" at bounding box center [784, 262] width 769 height 410
click at [731, 116] on button "View State Registry" at bounding box center [723, 114] width 96 height 26
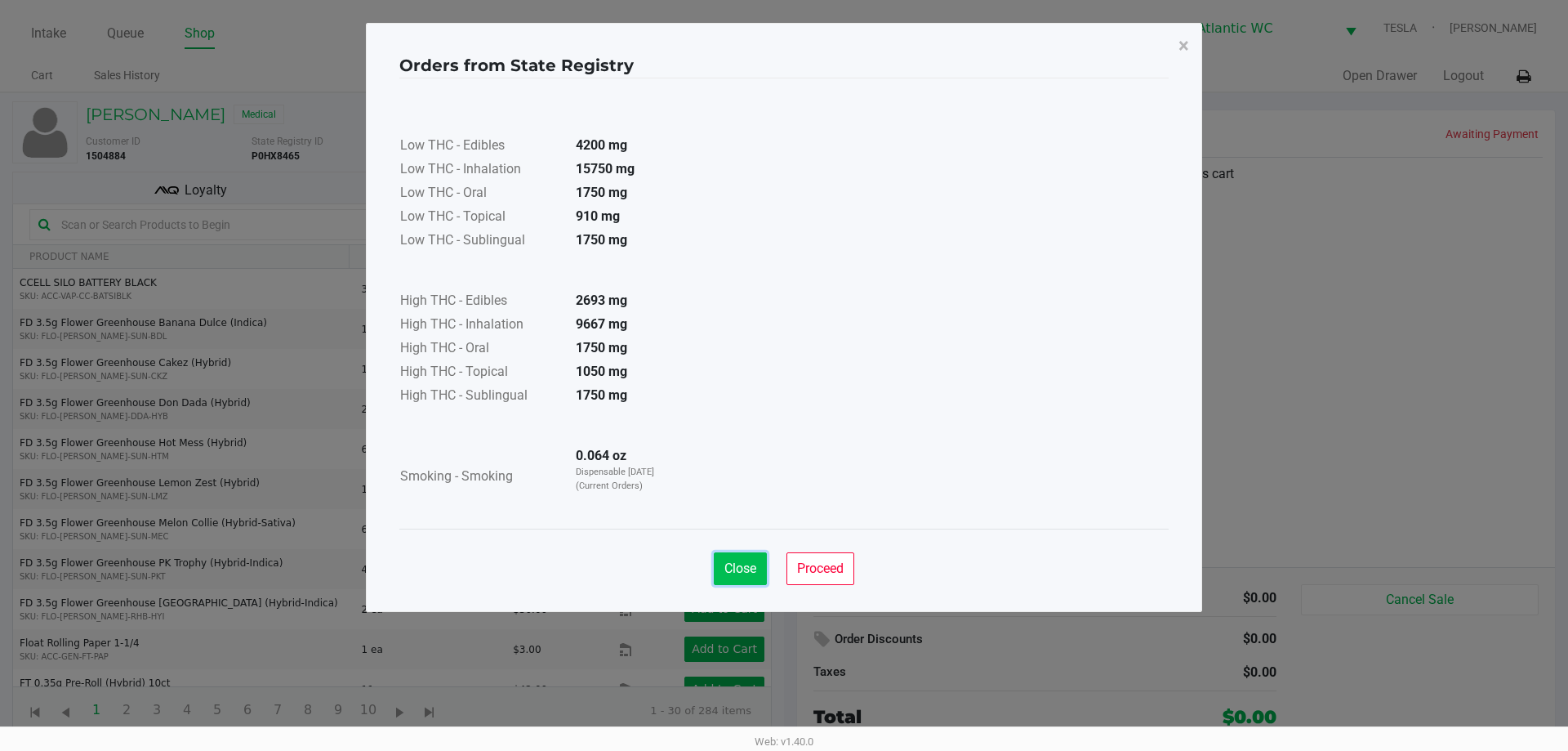
click at [740, 566] on span "Close" at bounding box center [740, 568] width 32 height 16
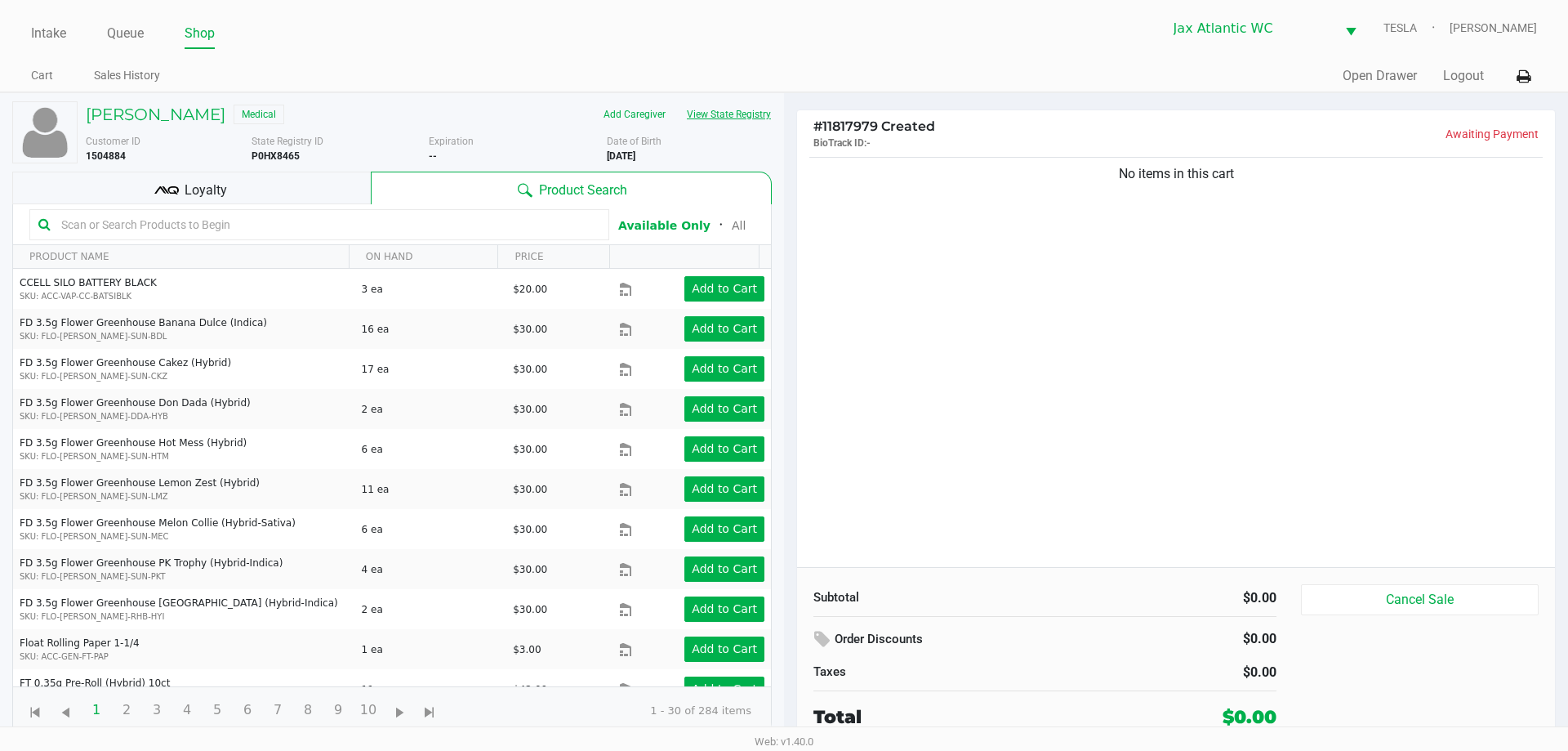
click at [753, 117] on button "View State Registry" at bounding box center [723, 114] width 96 height 26
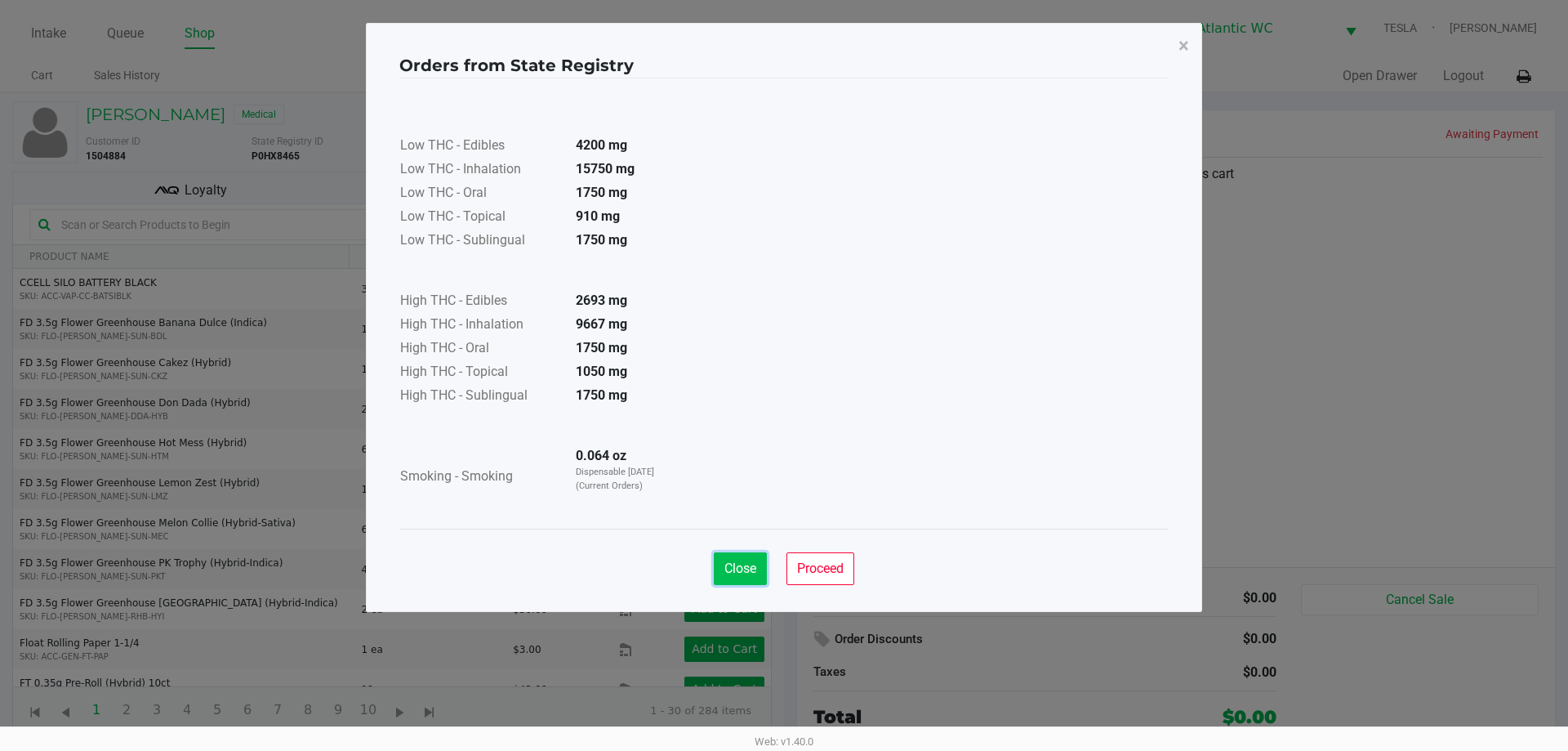
click at [729, 560] on span "Close" at bounding box center [740, 568] width 32 height 16
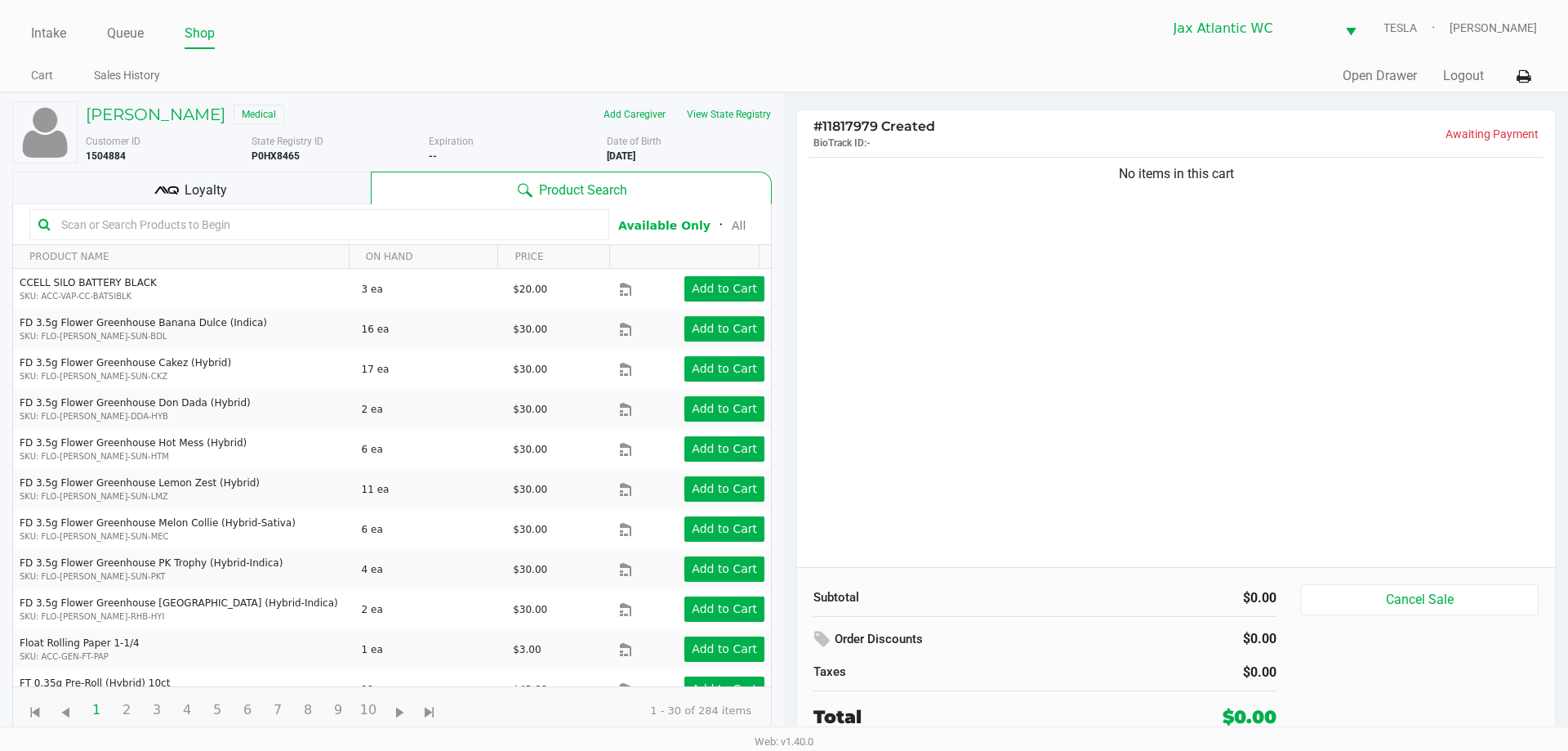
click at [323, 191] on div "Loyalty" at bounding box center [191, 188] width 359 height 33
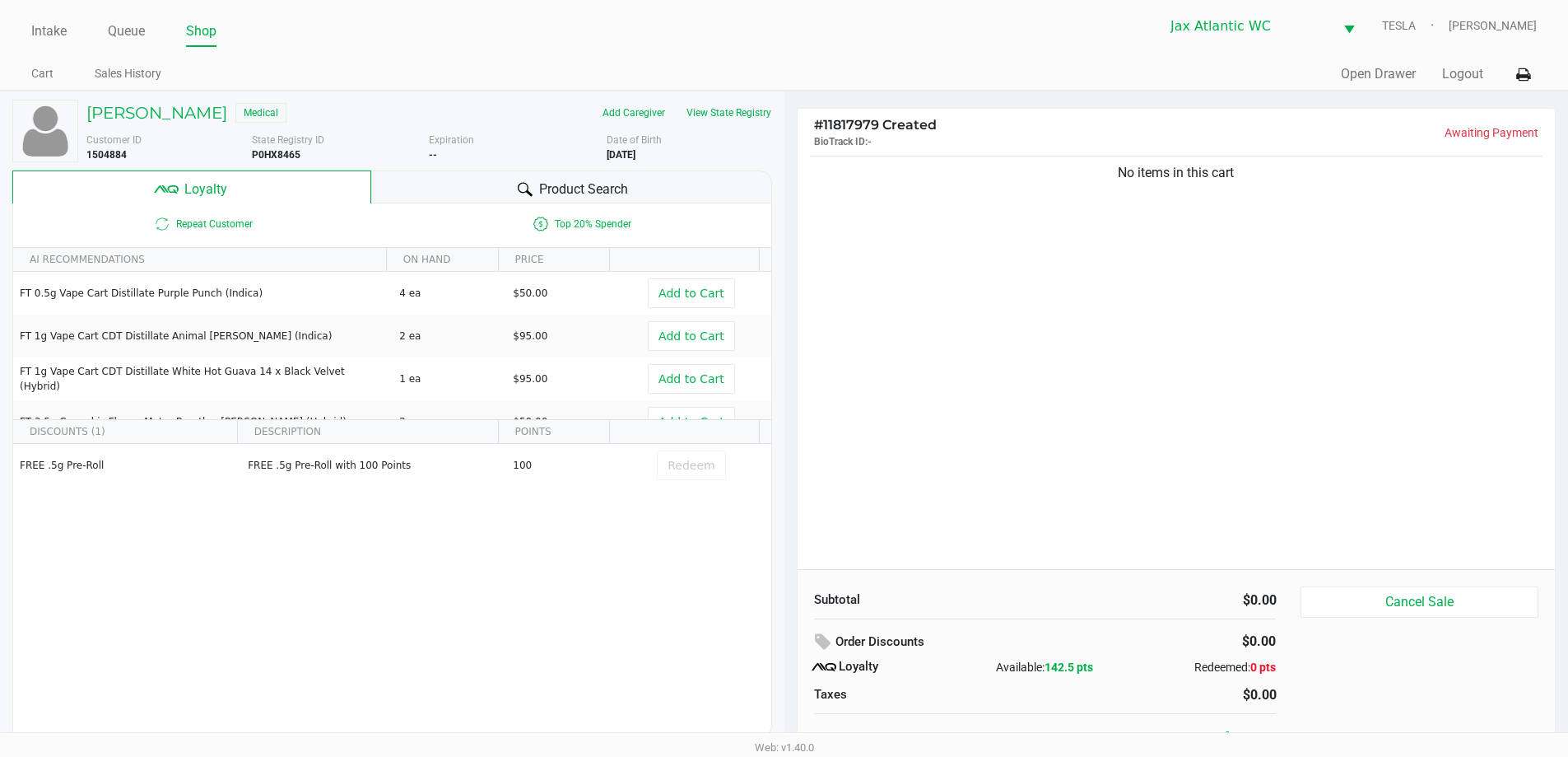
scroll to position [17, 0]
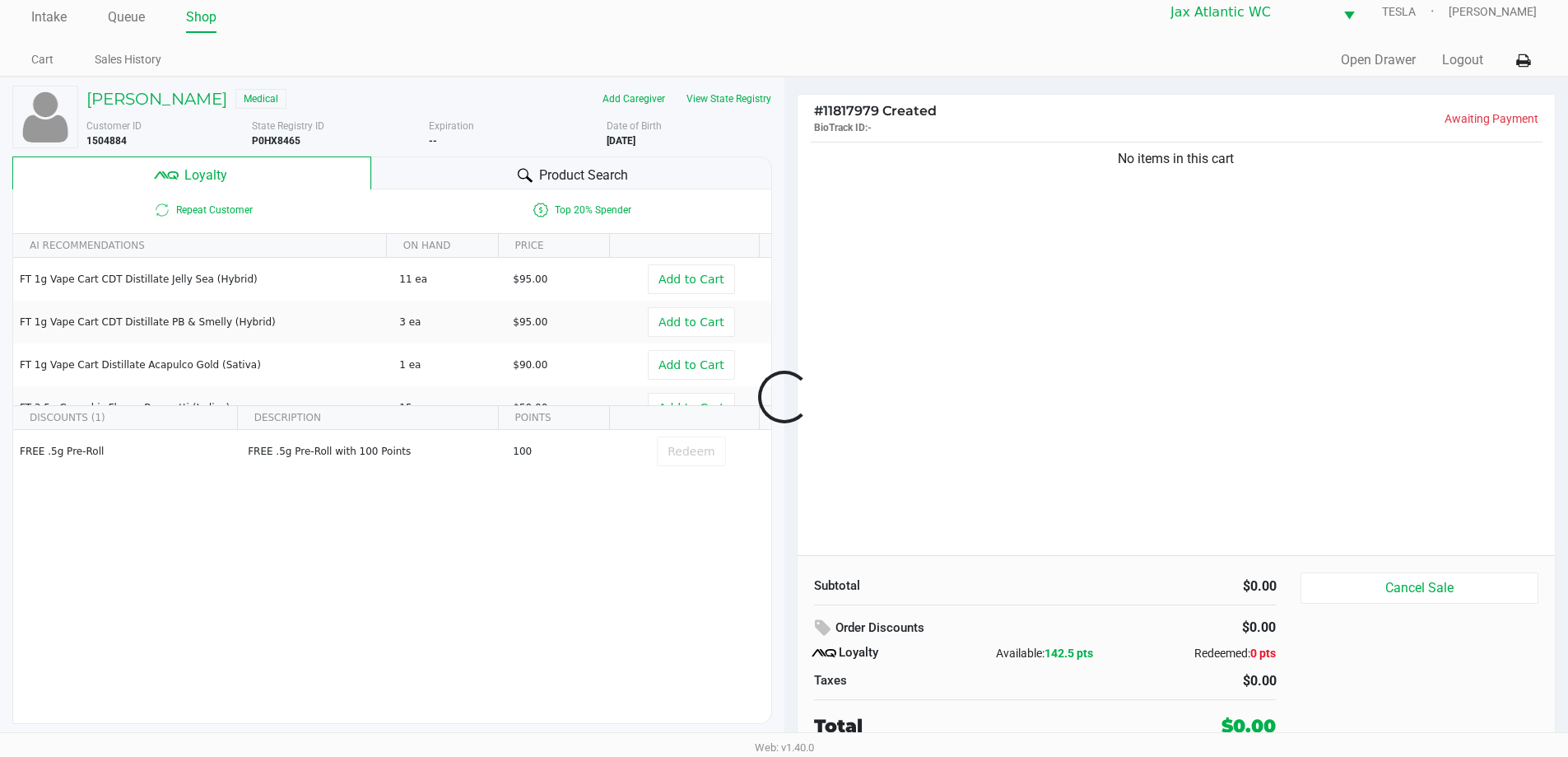
click at [688, 457] on div at bounding box center [784, 397] width 1568 height 476
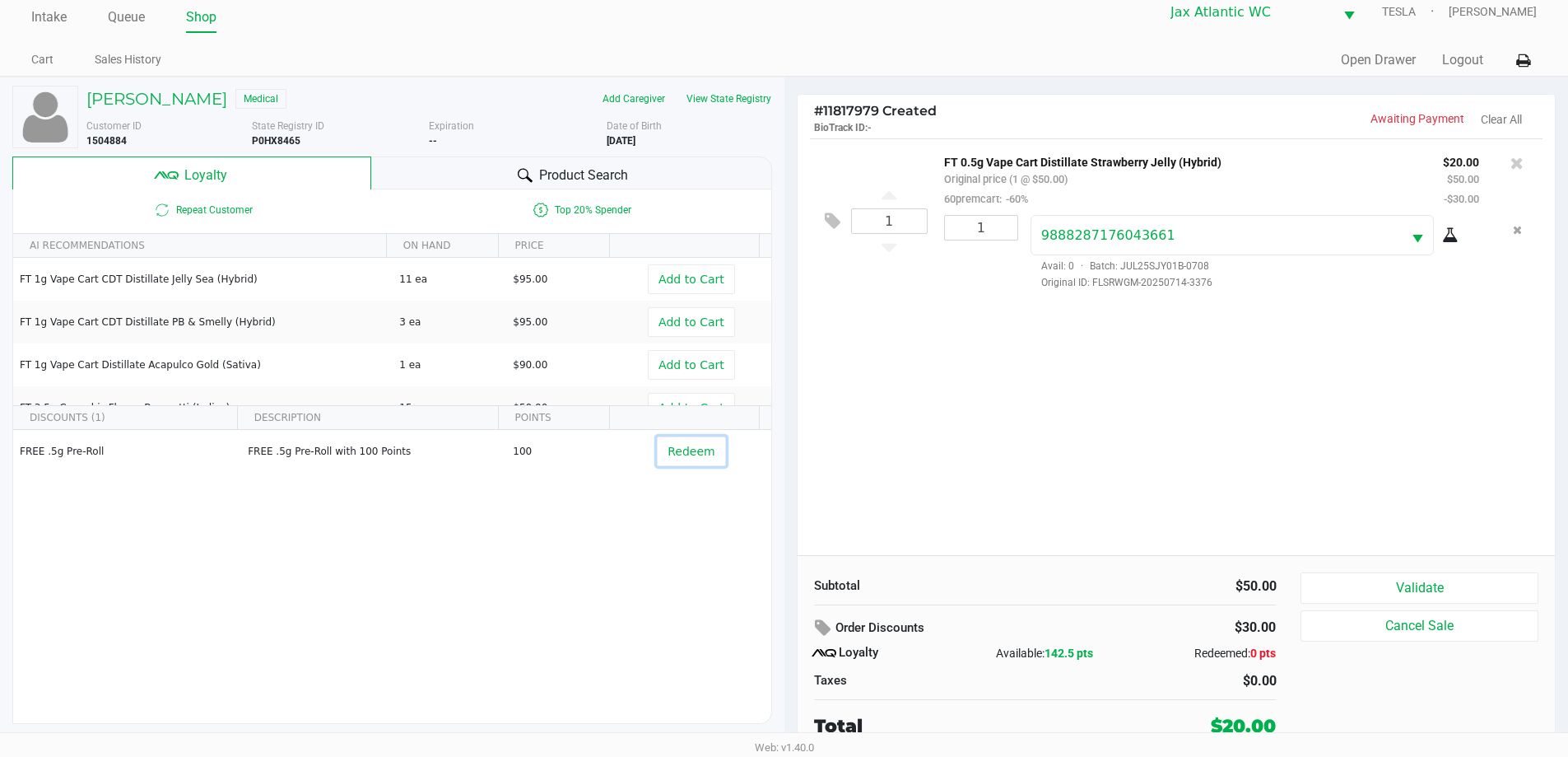
click at [692, 453] on span "Redeem" at bounding box center [691, 451] width 47 height 13
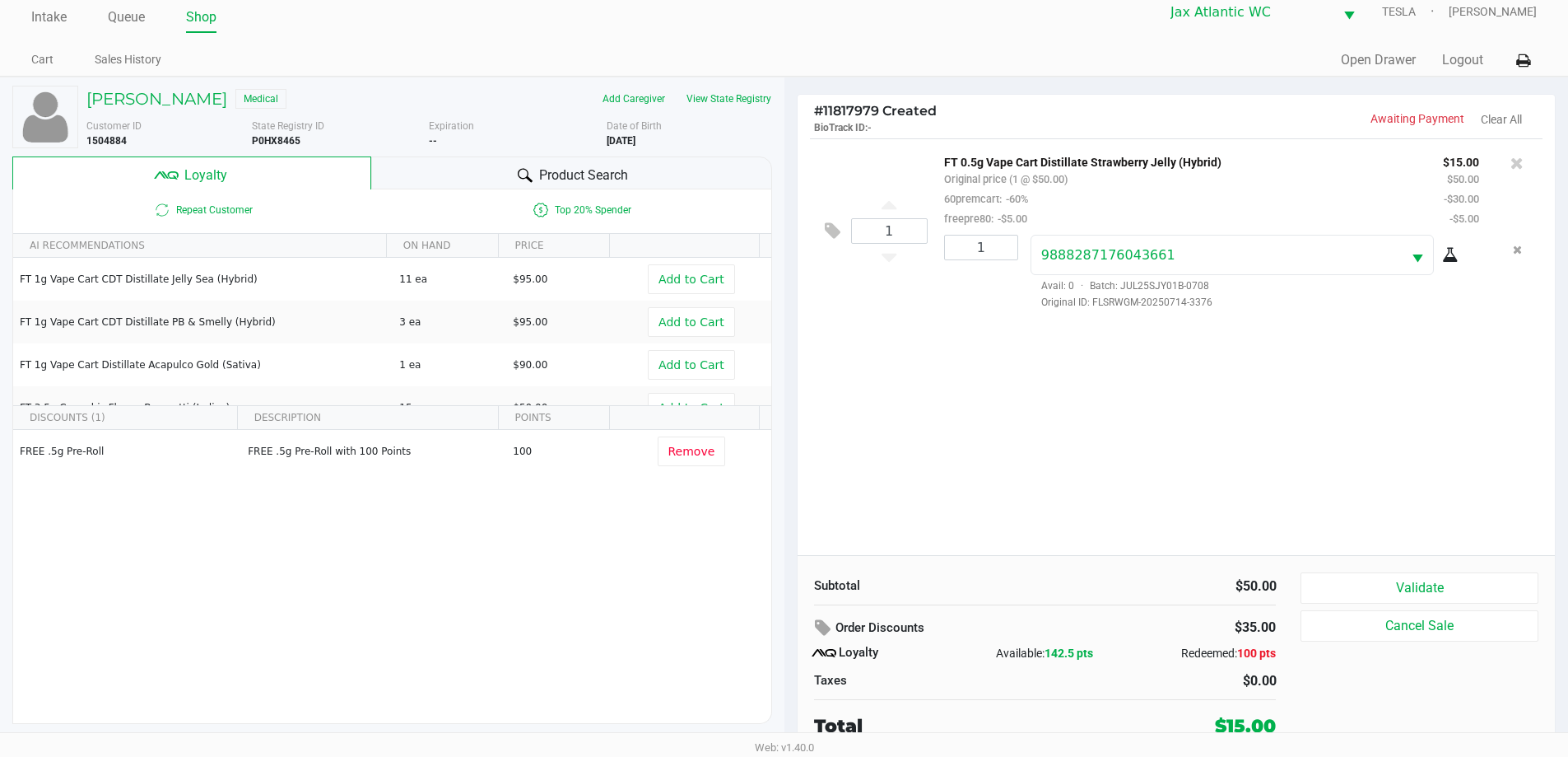
click at [944, 463] on div "1 FT 0.5g Vape Cart Distillate Strawberry Jelly (Hybrid) Original price (1 @ $5…" at bounding box center [1176, 346] width 758 height 416
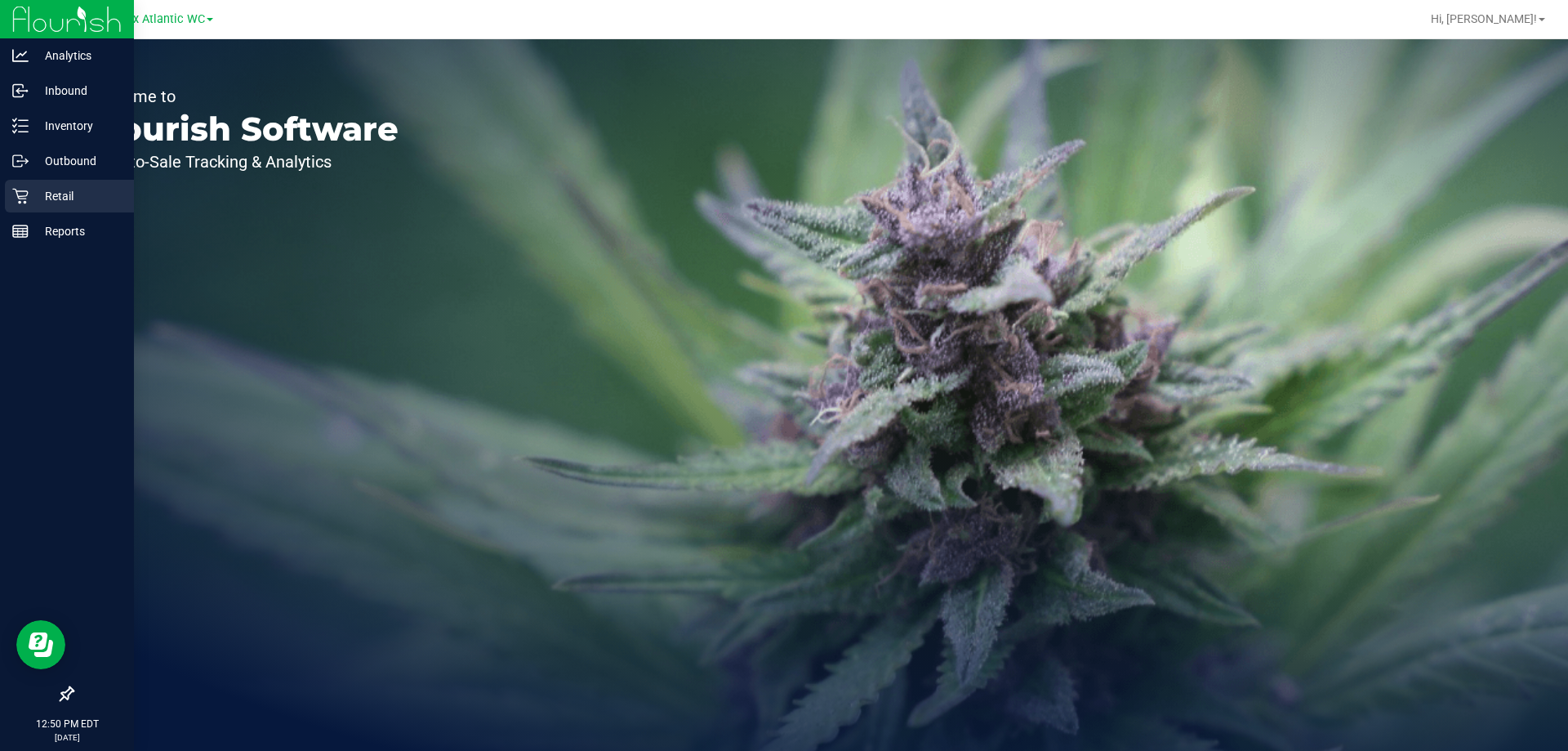
click at [33, 204] on p "Retail" at bounding box center [78, 196] width 98 height 20
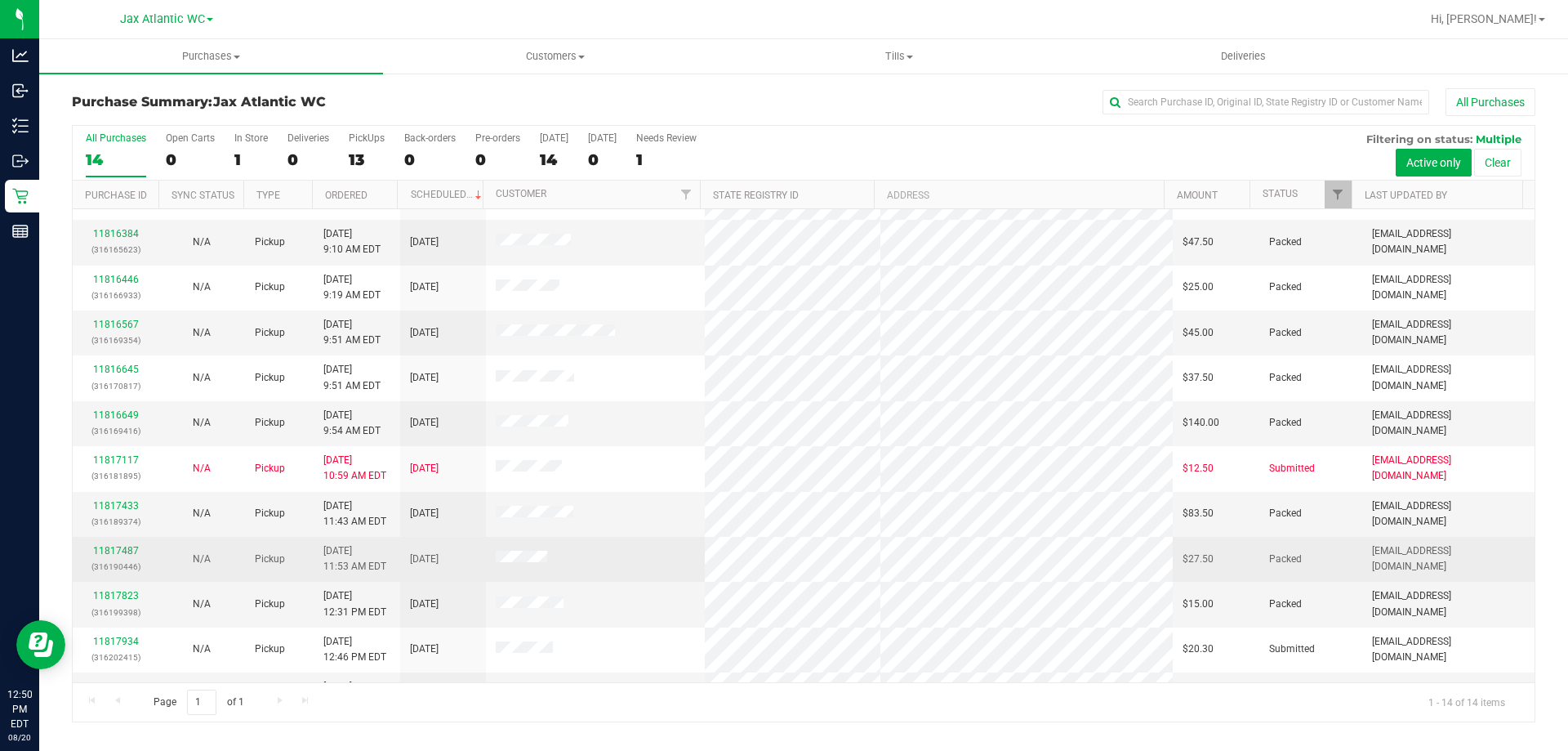
scroll to position [160, 0]
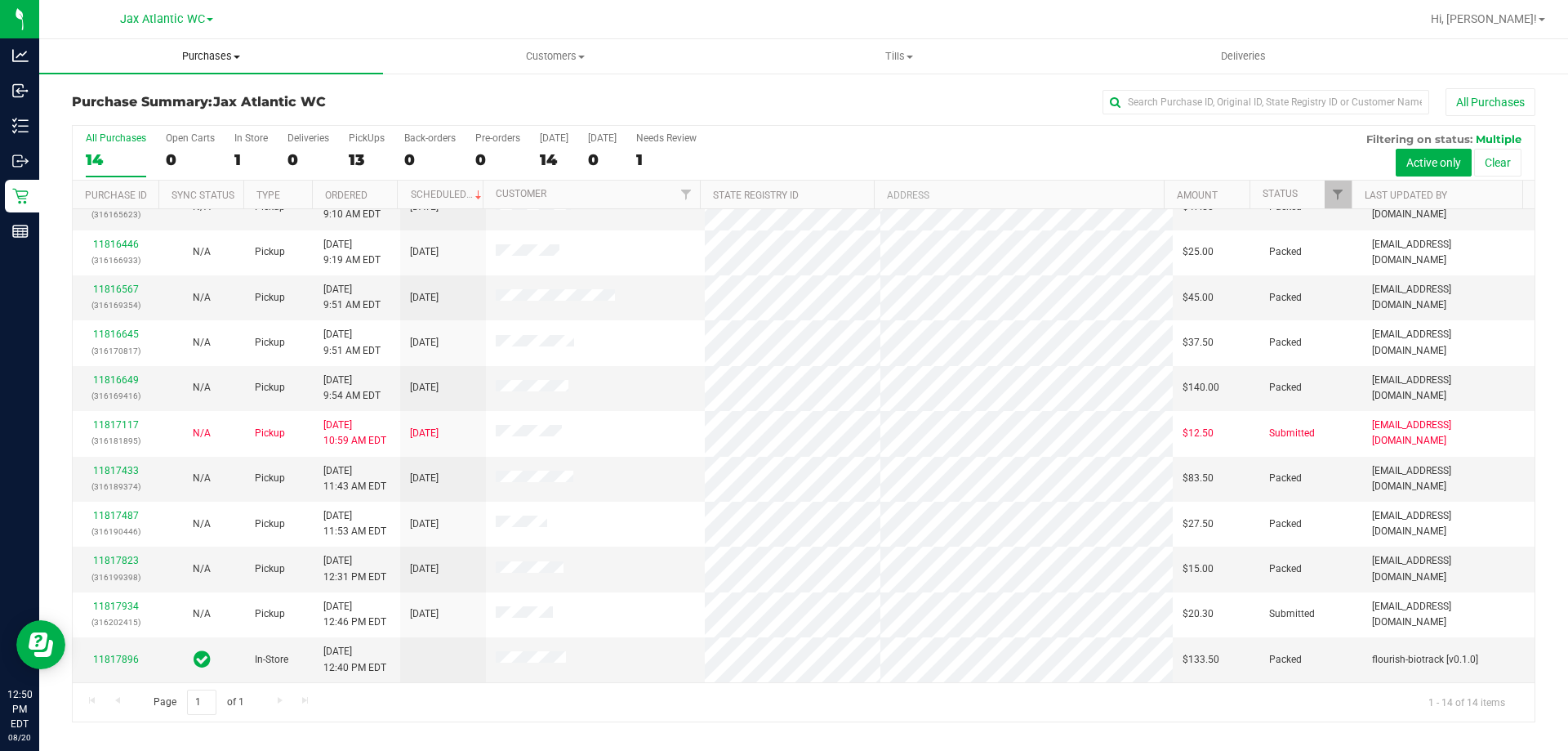
click at [214, 53] on span "Purchases" at bounding box center [210, 56] width 344 height 15
click at [131, 122] on span "Fulfillment" at bounding box center [89, 118] width 101 height 14
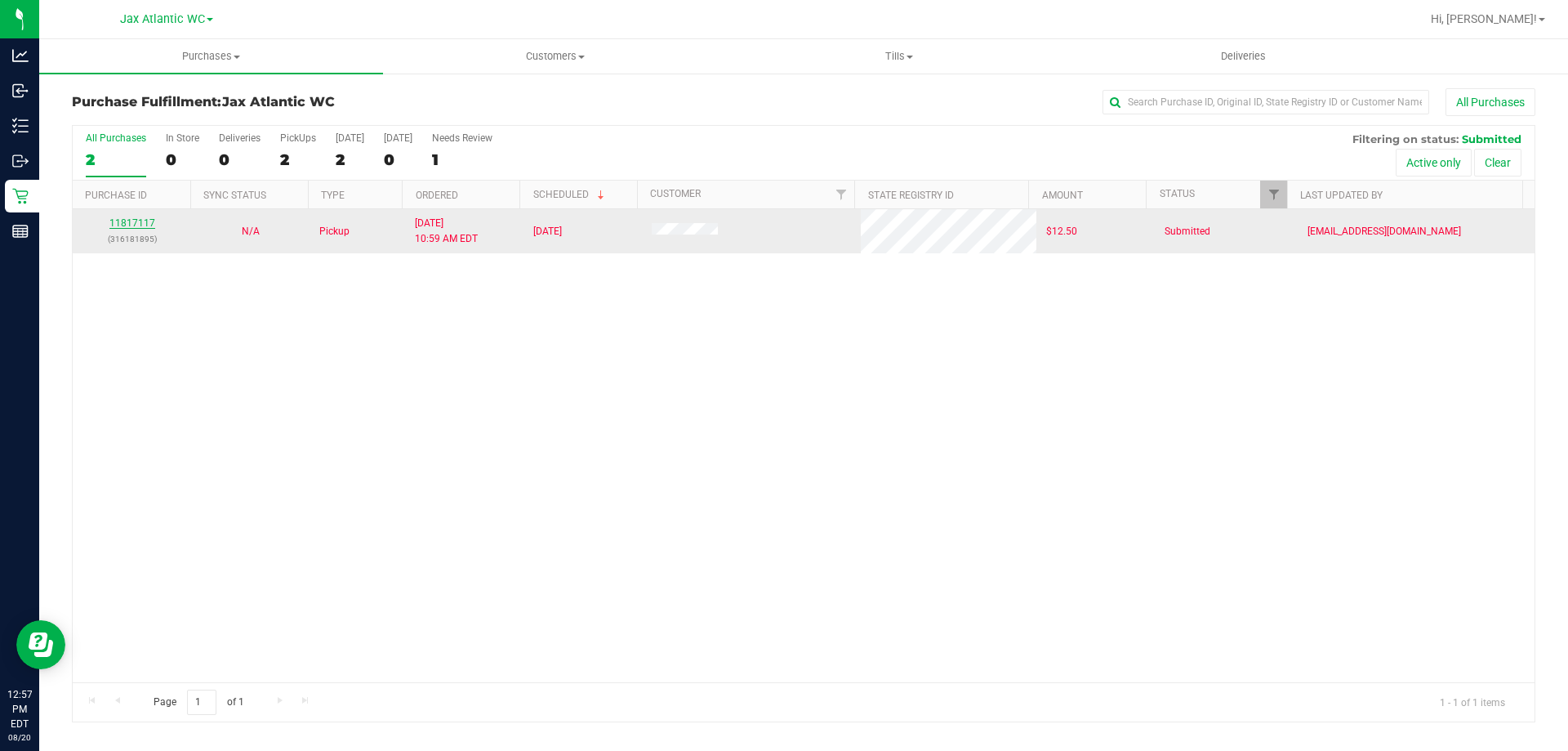
click at [118, 218] on link "11817117" at bounding box center [132, 222] width 46 height 11
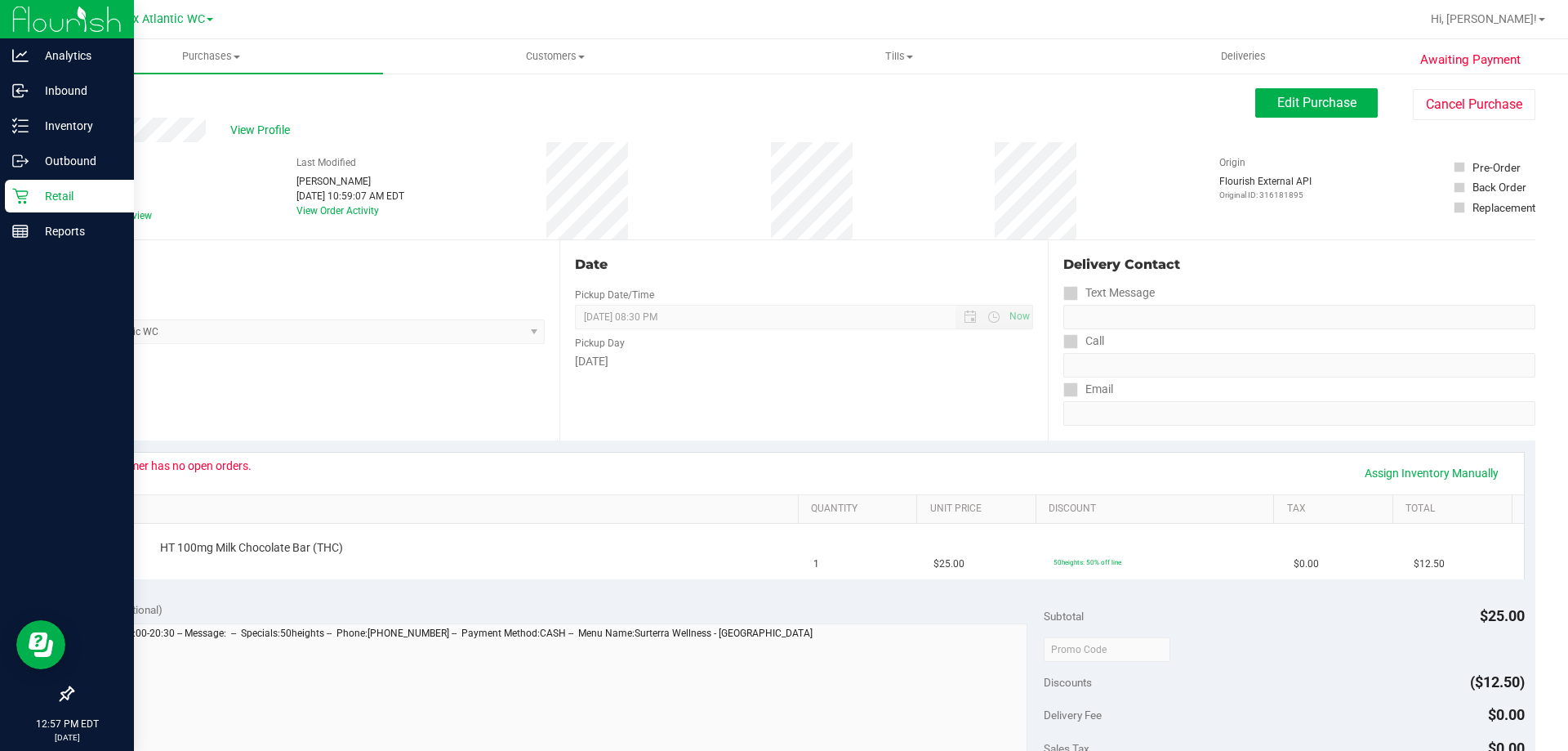
click at [28, 203] on p "Retail" at bounding box center [78, 196] width 98 height 20
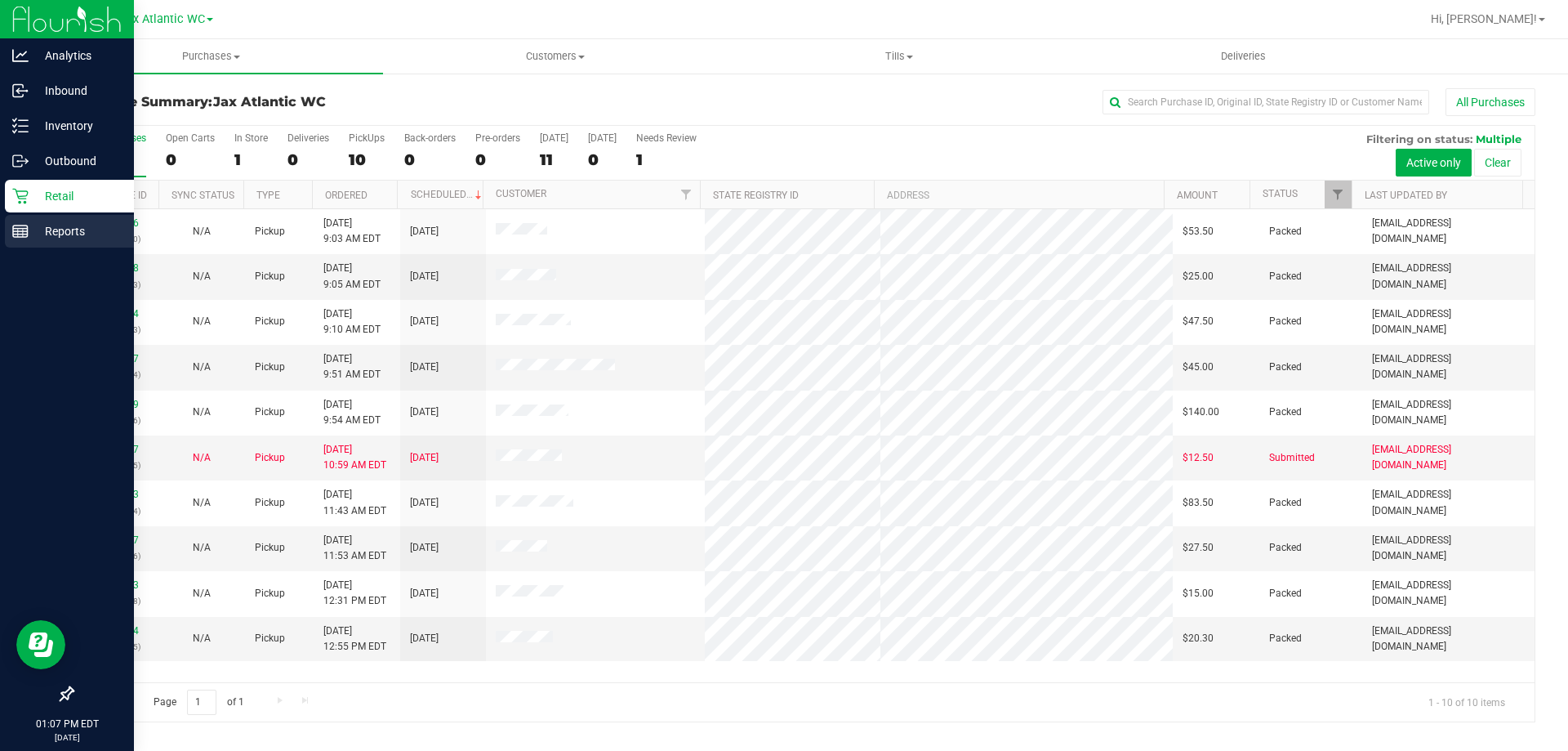
click at [0, 232] on link "Reports" at bounding box center [66, 232] width 134 height 35
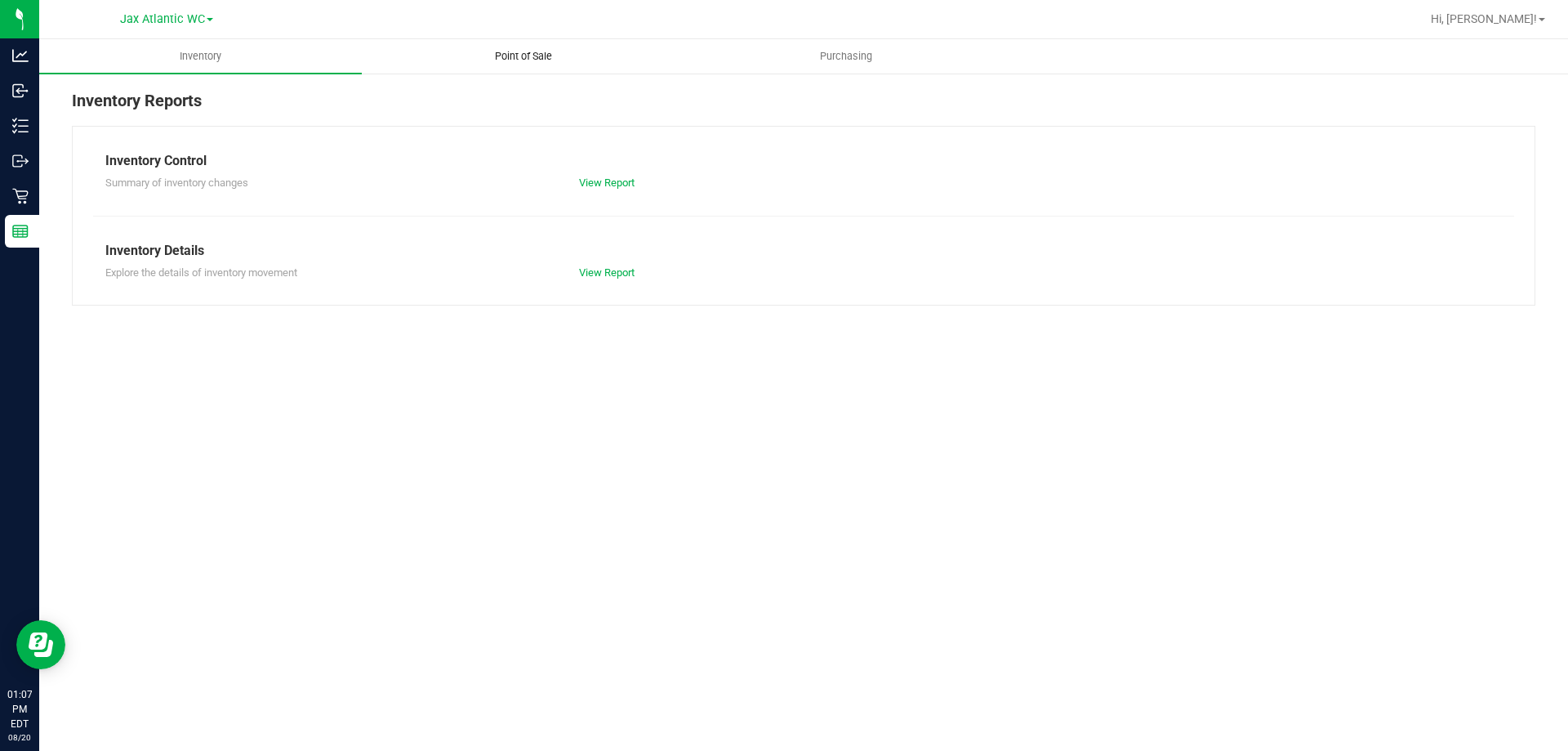
click at [533, 53] on span "Point of Sale" at bounding box center [522, 56] width 101 height 15
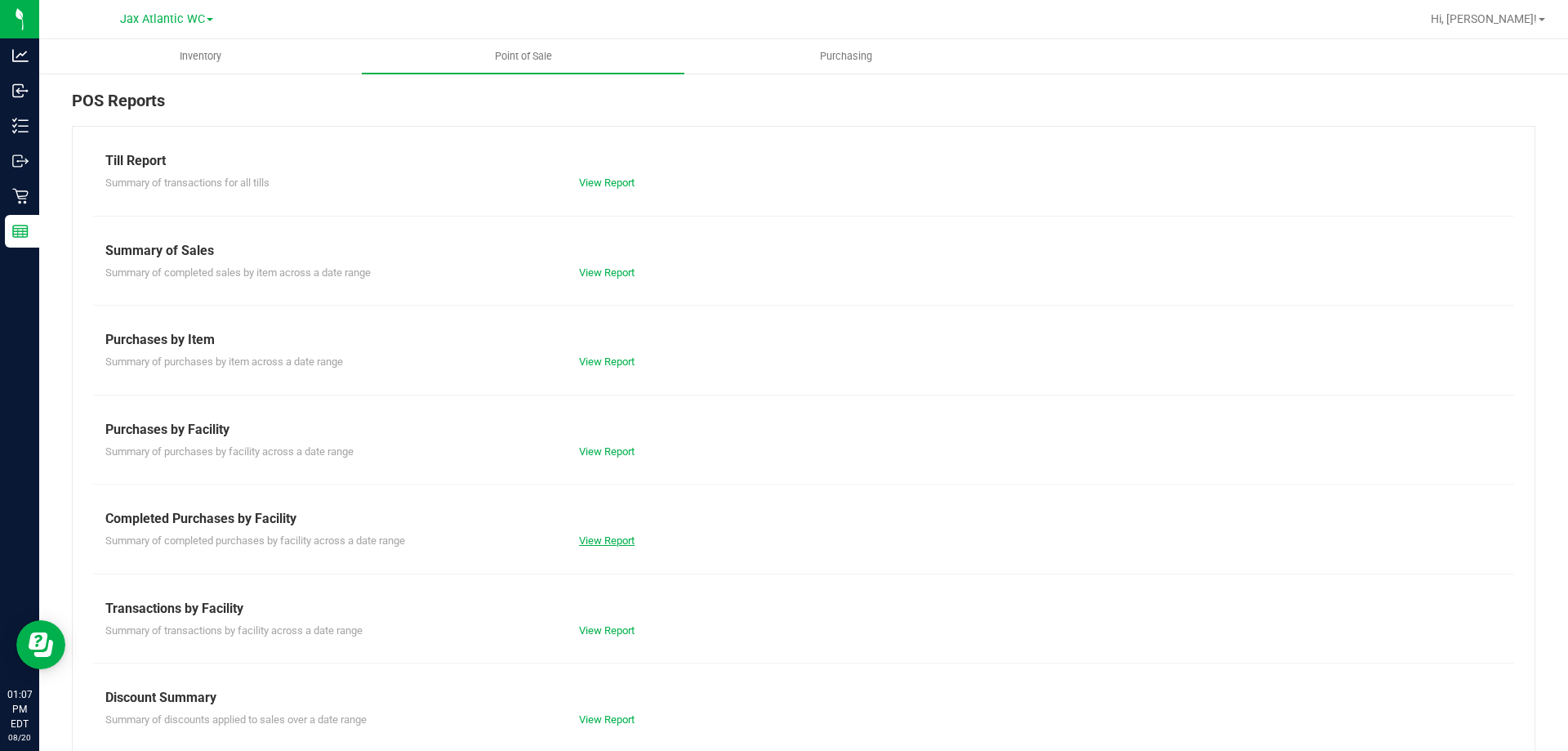
click at [609, 539] on link "View Report" at bounding box center [607, 541] width 55 height 12
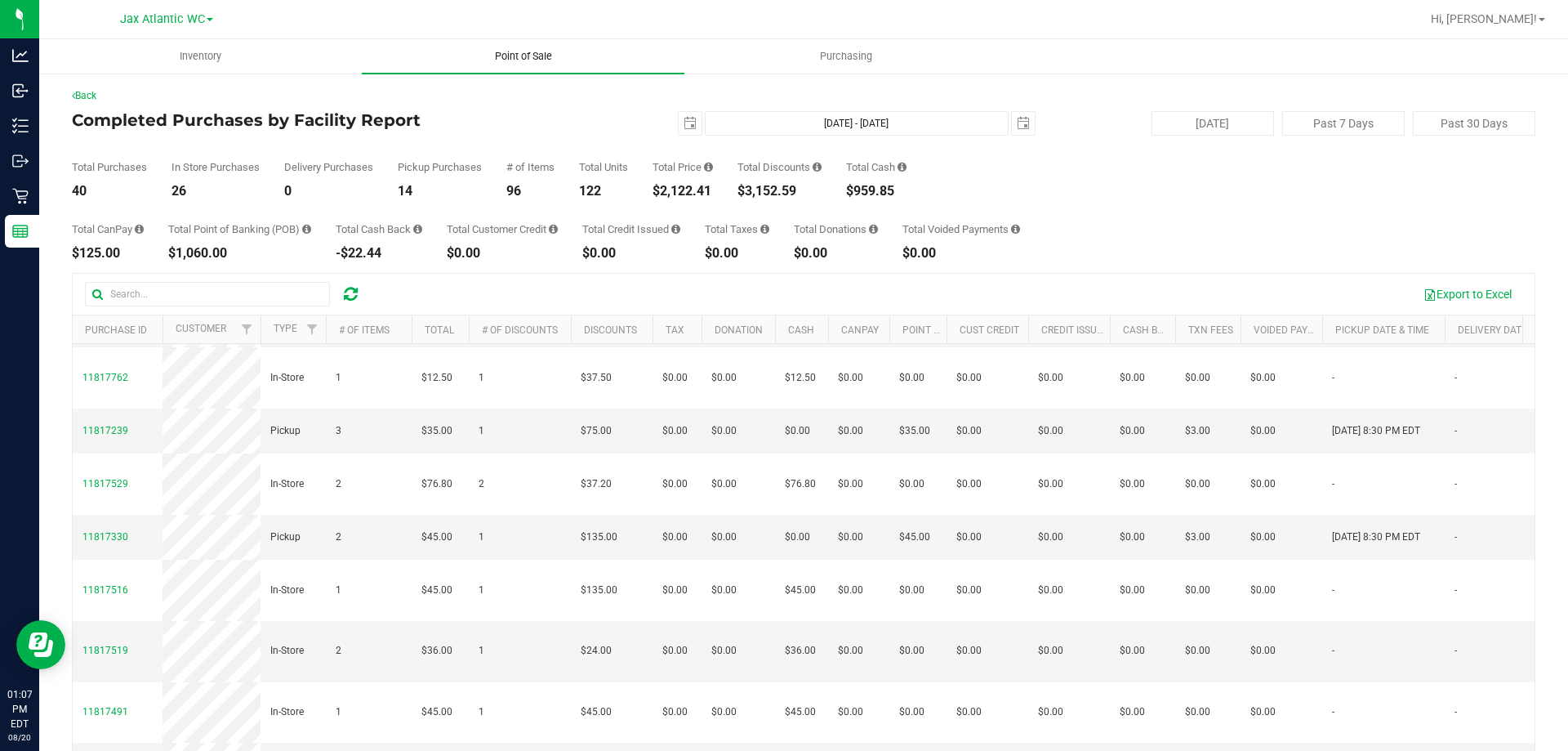
scroll to position [654, 0]
click at [1506, 28] on div "Hi, [PERSON_NAME]!" at bounding box center [1488, 19] width 128 height 28
click at [1512, 25] on span "Hi, [PERSON_NAME]!" at bounding box center [1484, 18] width 106 height 13
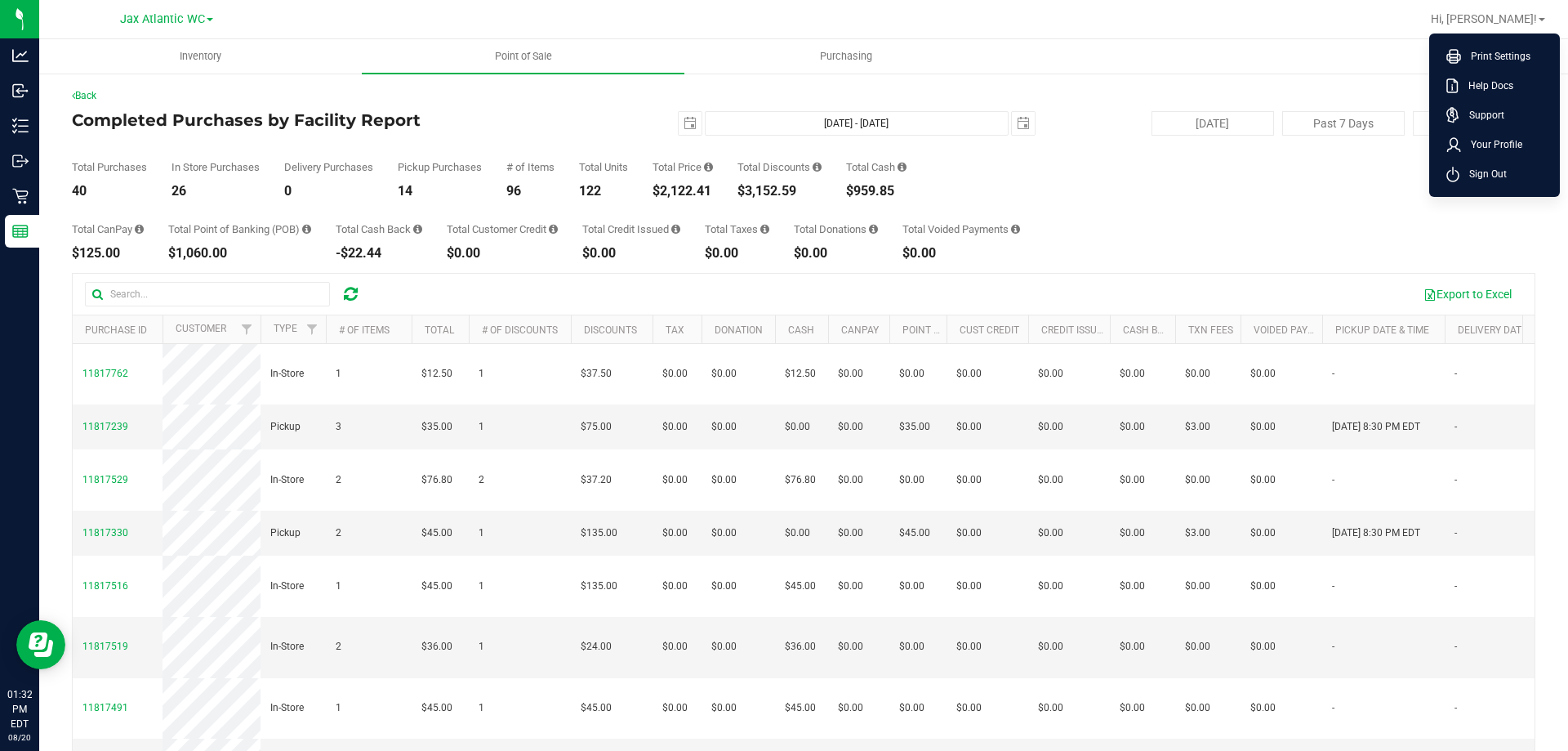
click at [437, 124] on h4 "Completed Purchases by Facility Report" at bounding box center [315, 120] width 488 height 18
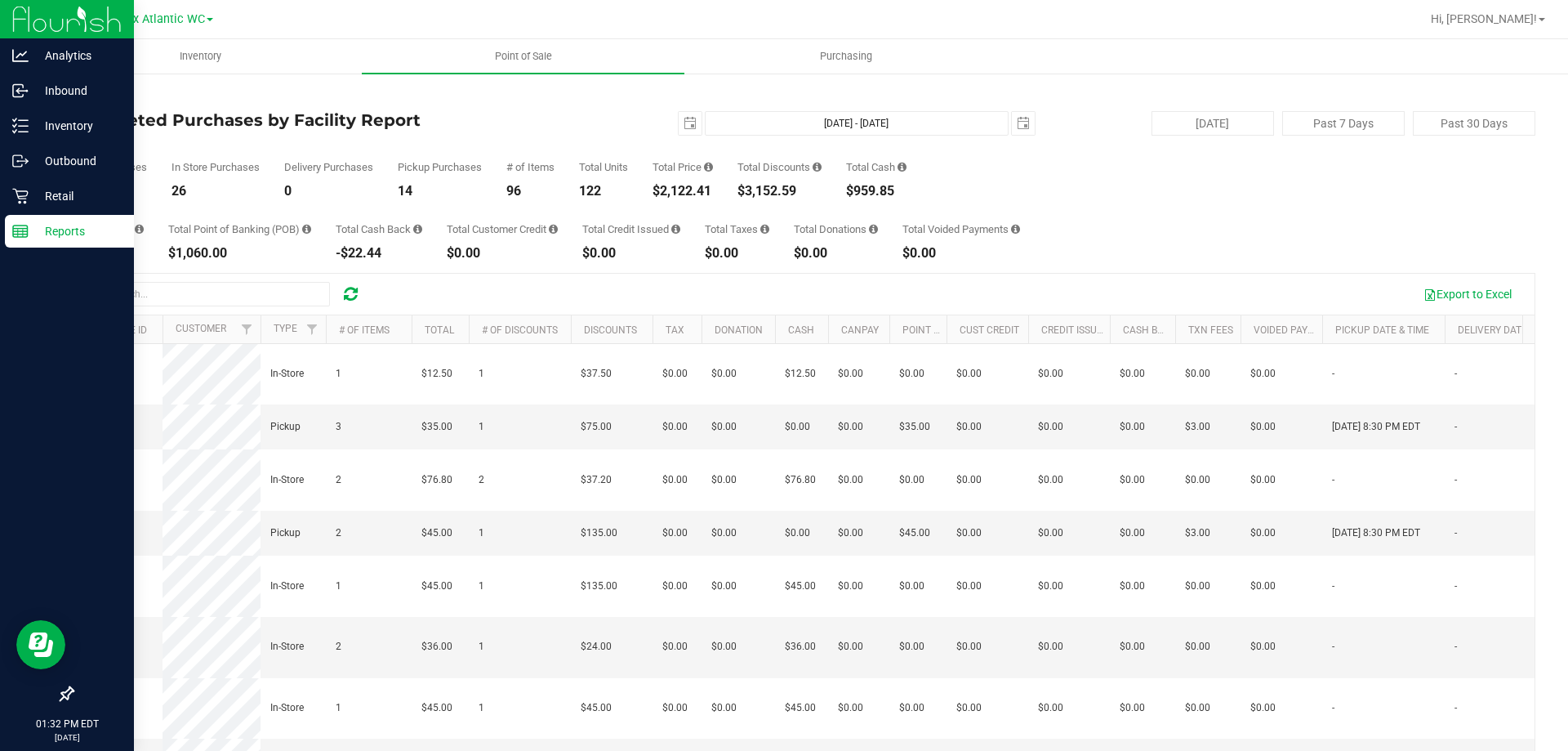
click at [30, 235] on p "Reports" at bounding box center [78, 231] width 98 height 20
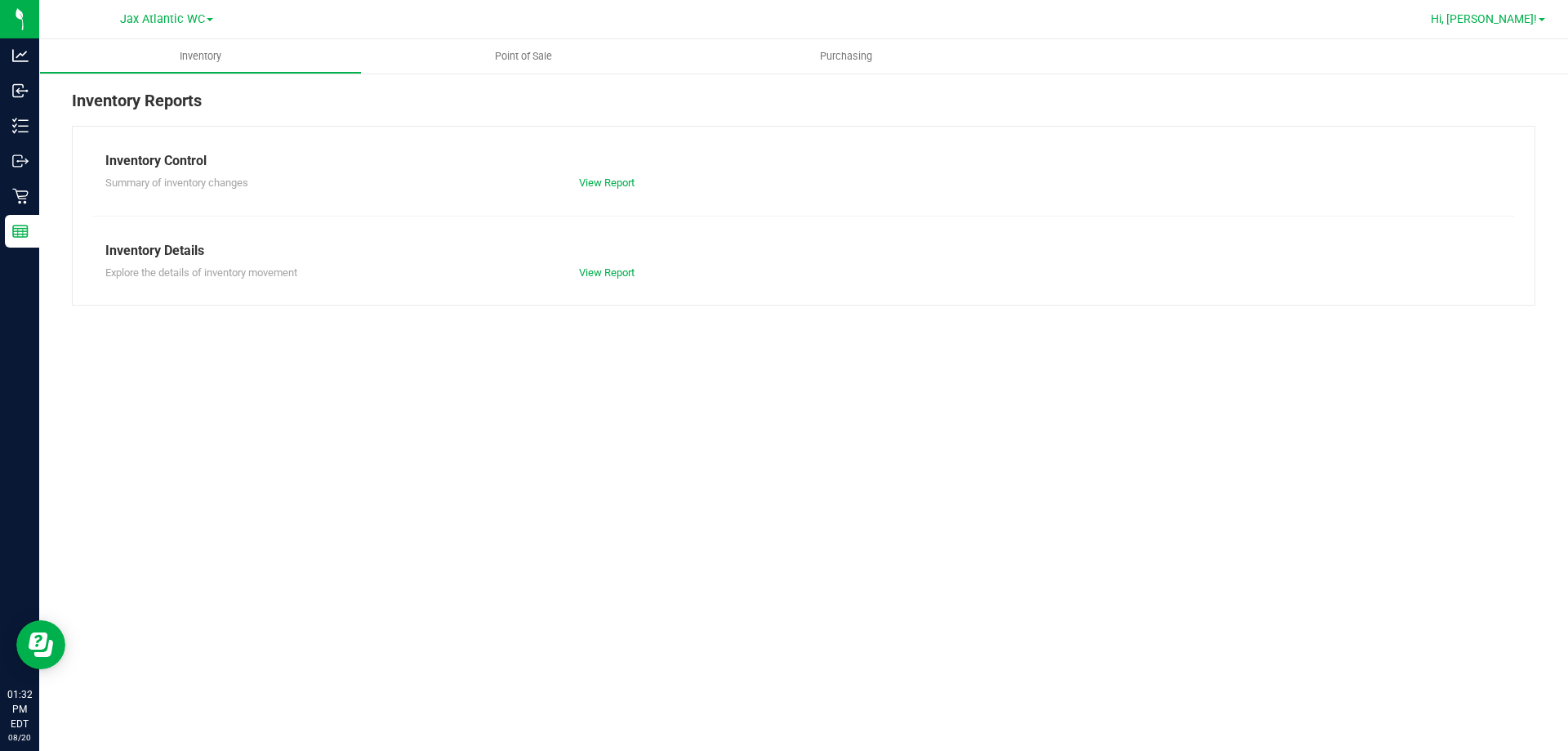
click at [1534, 23] on span "Hi, [PERSON_NAME]!" at bounding box center [1484, 18] width 106 height 13
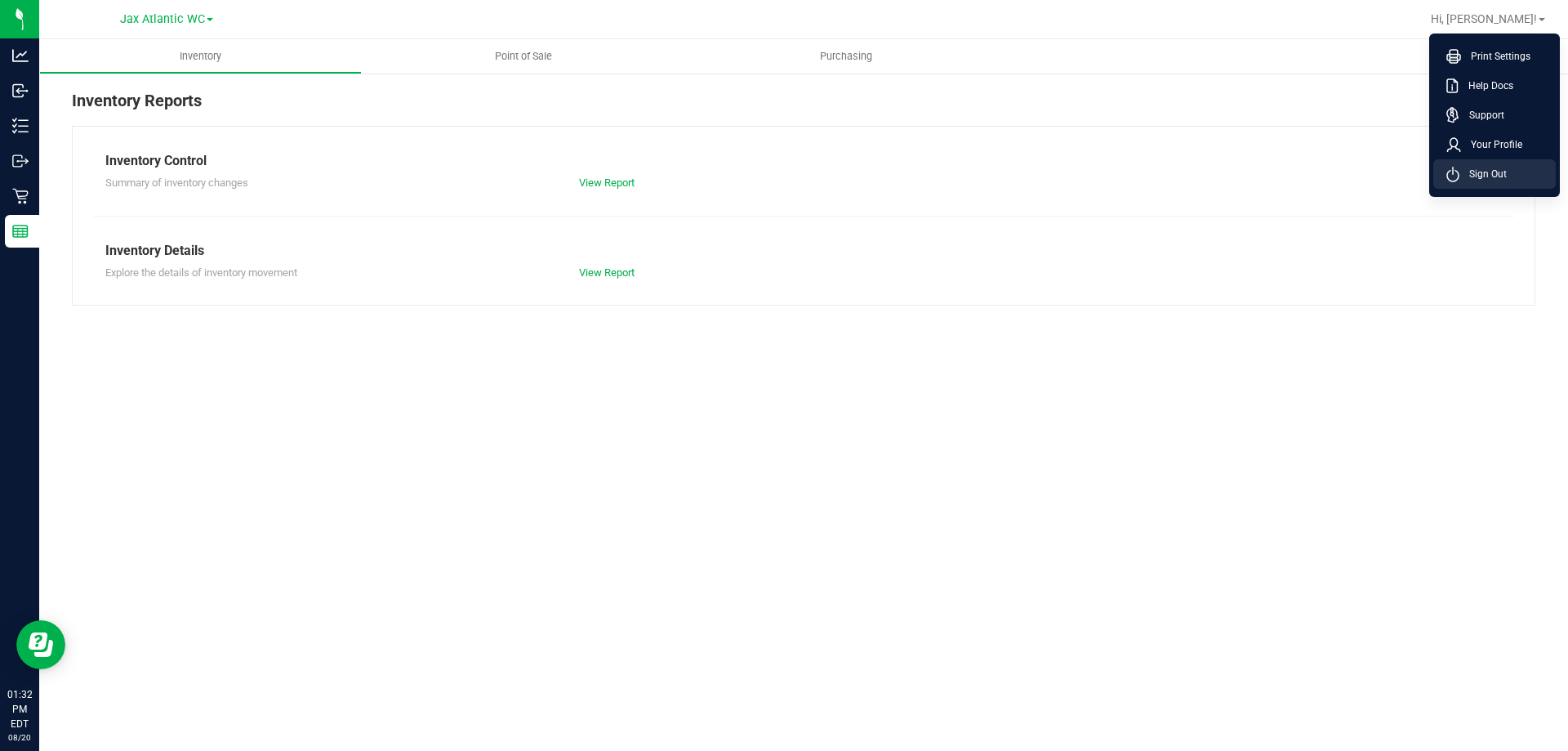
click at [1468, 175] on span "Sign Out" at bounding box center [1483, 173] width 47 height 16
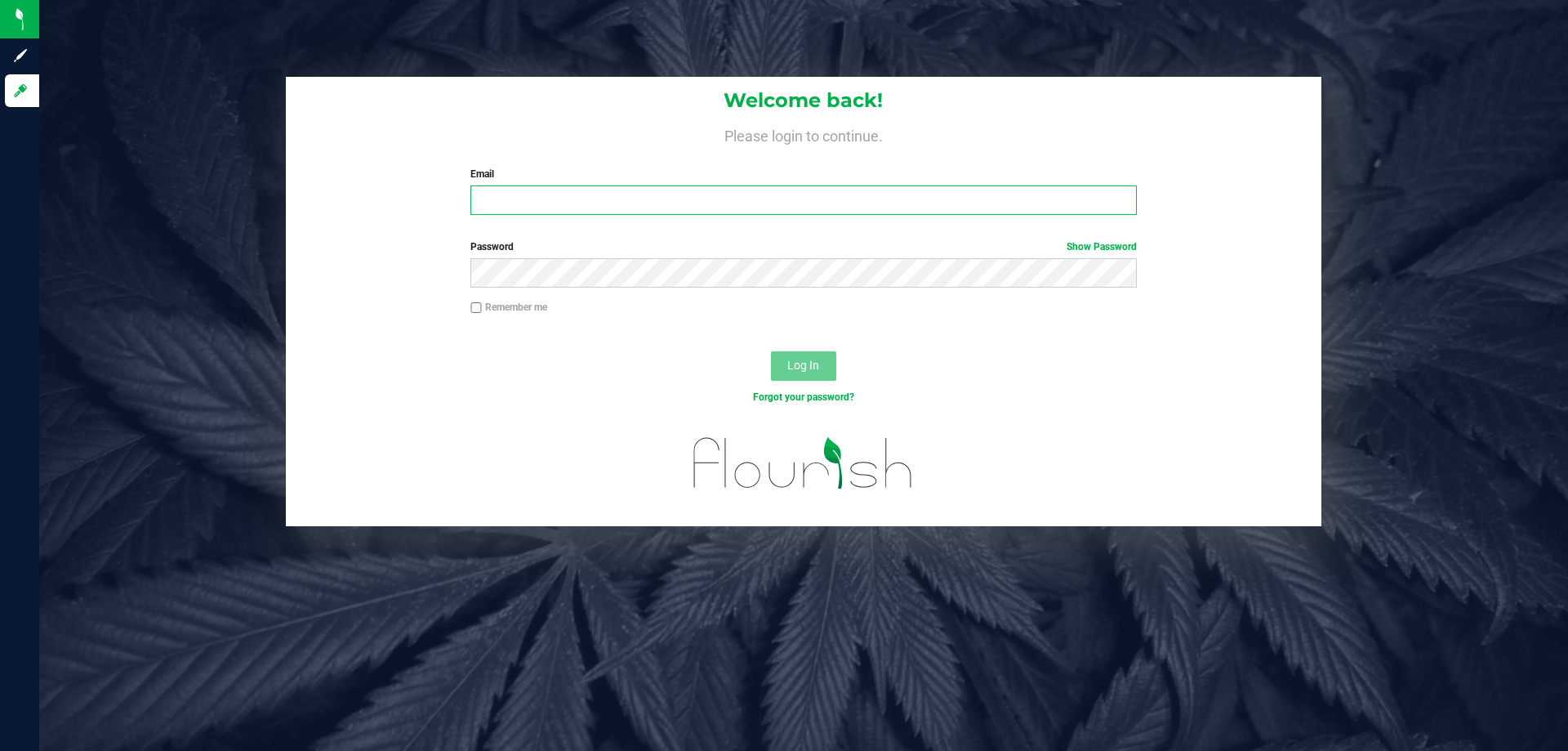
click at [629, 191] on input "Email" at bounding box center [803, 200] width 665 height 29
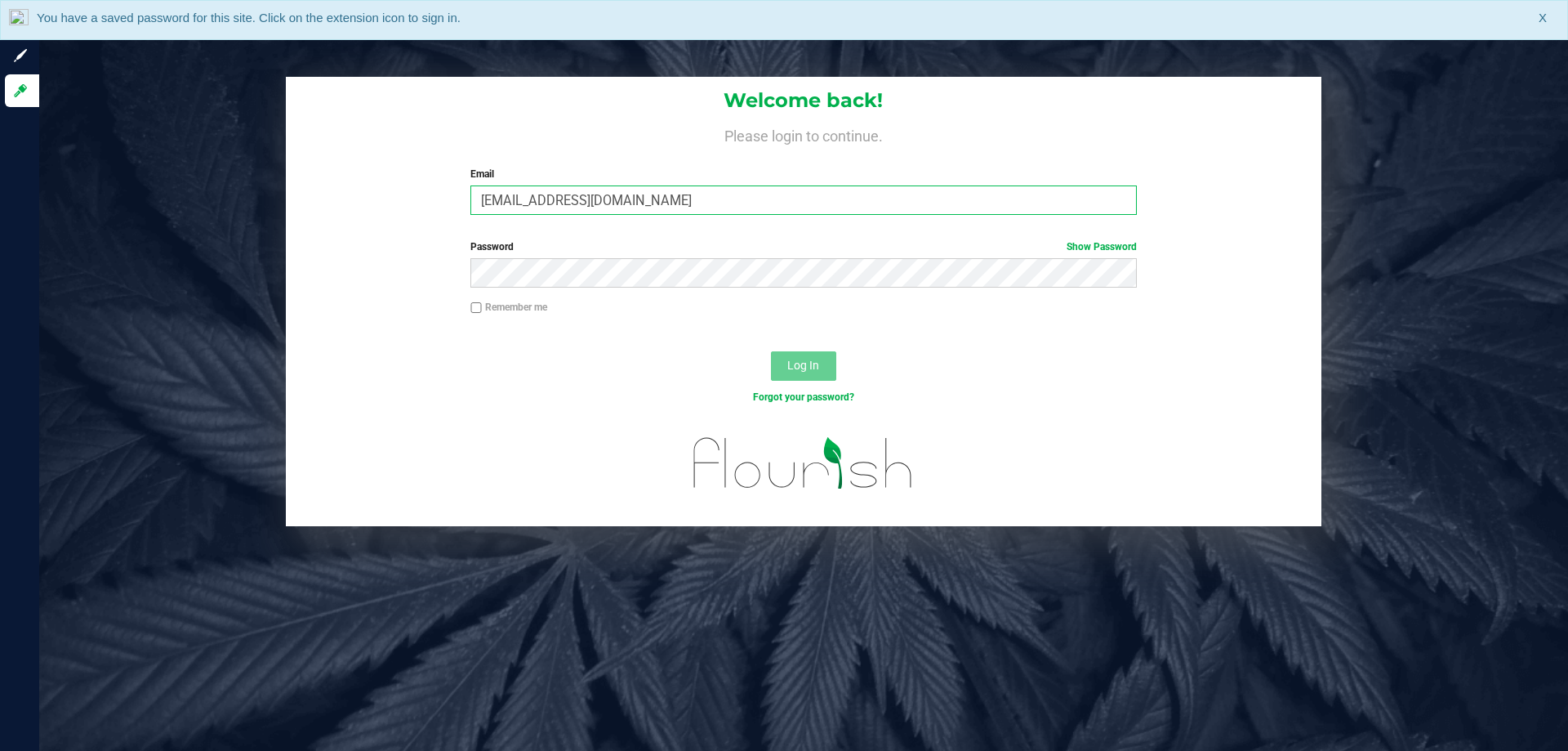
drag, startPoint x: 644, startPoint y: 191, endPoint x: 668, endPoint y: 199, distance: 25.3
click at [668, 199] on input "[EMAIL_ADDRESS][DOMAIN_NAME]" at bounding box center [803, 200] width 665 height 29
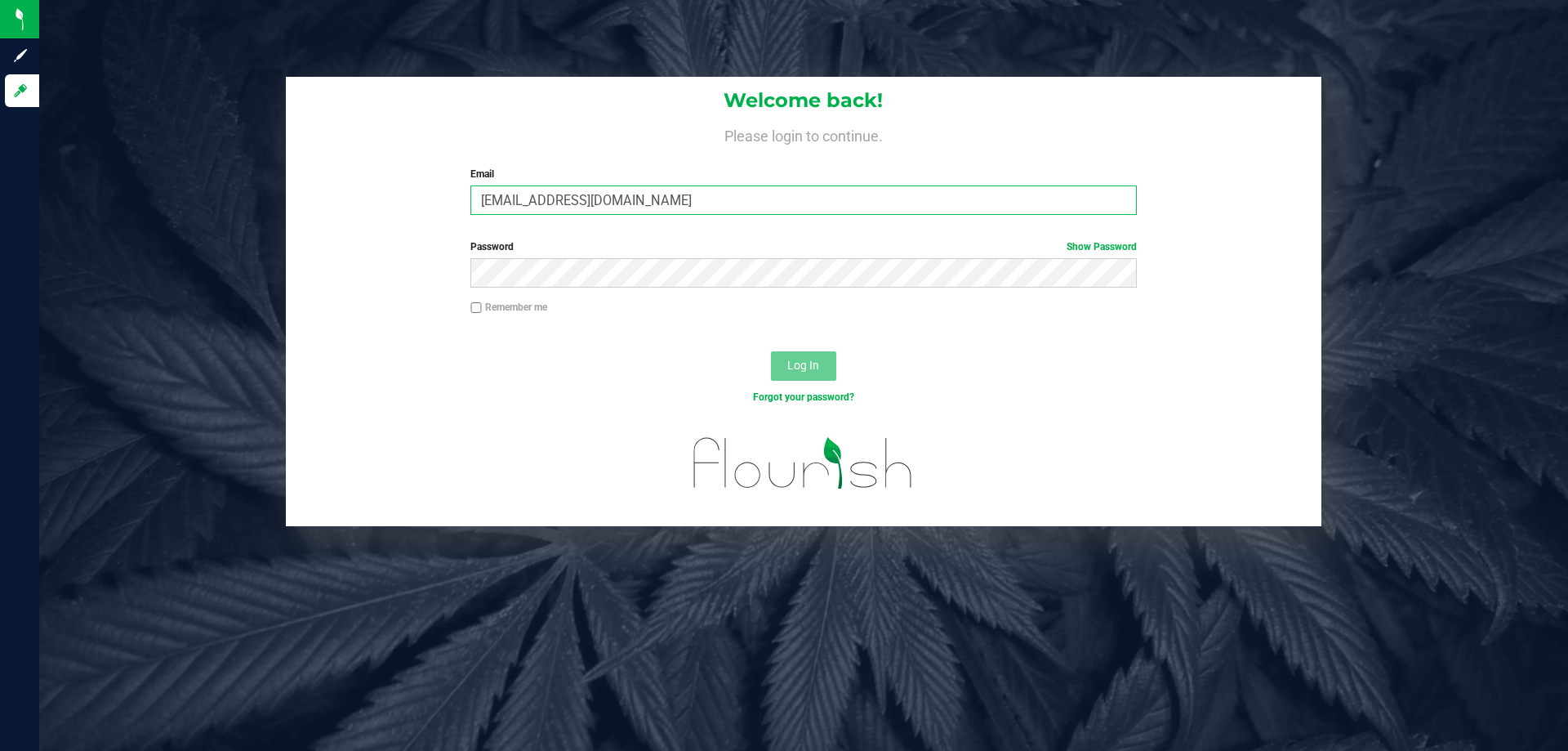
type input "[EMAIL_ADDRESS][DOMAIN_NAME]"
click at [771, 351] on button "Log In" at bounding box center [803, 366] width 66 height 29
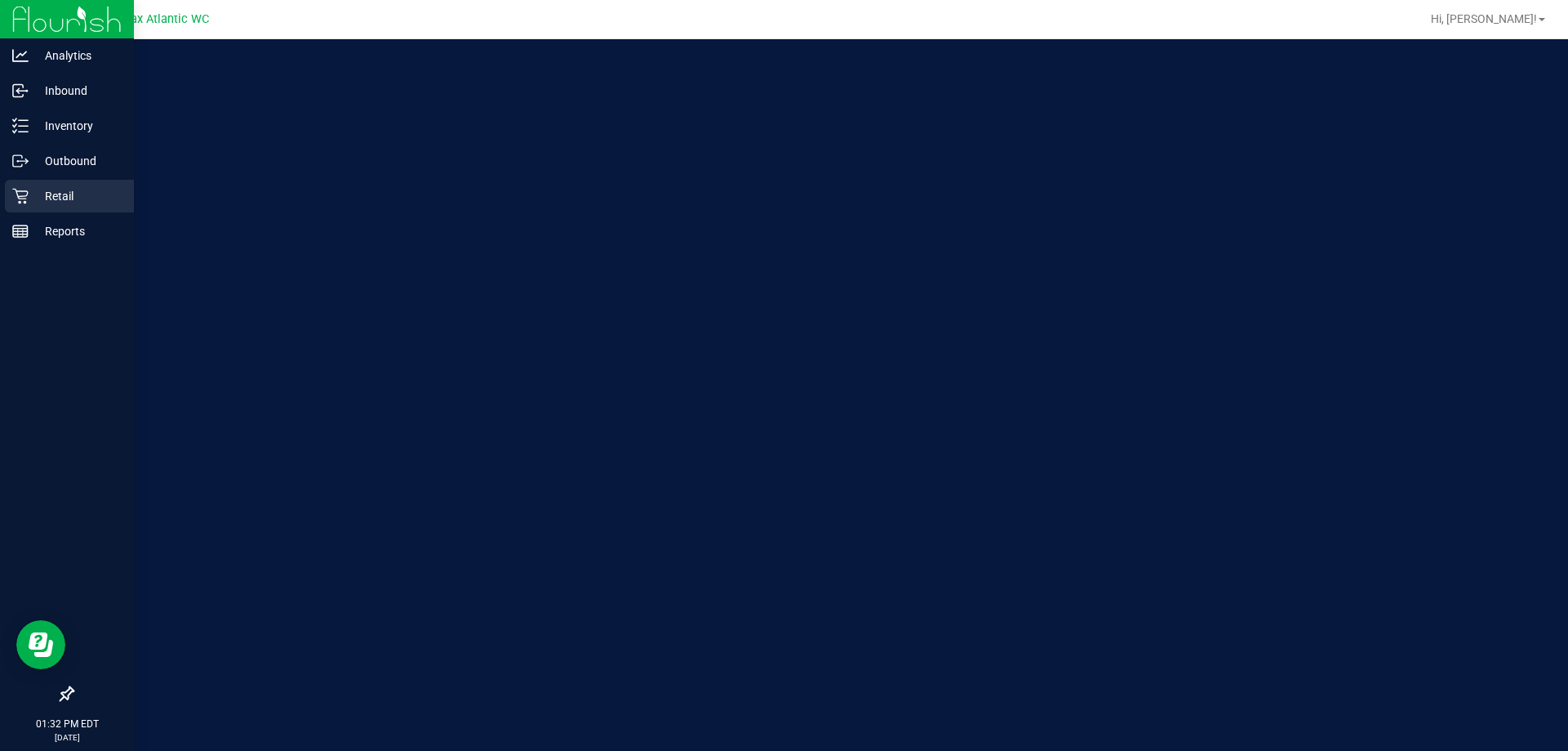
click at [15, 194] on icon at bounding box center [20, 196] width 16 height 16
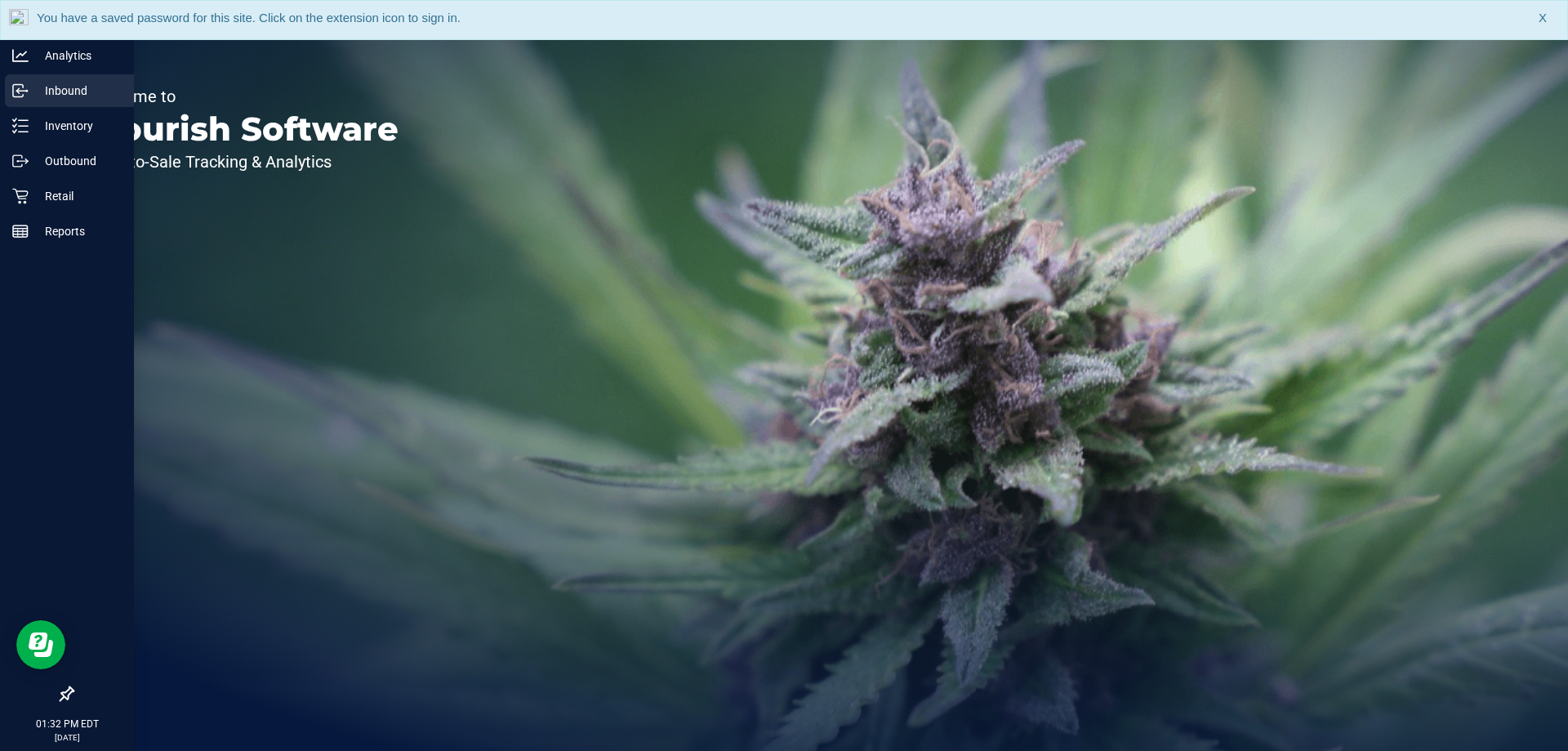
click at [53, 97] on p "Inbound" at bounding box center [78, 91] width 98 height 20
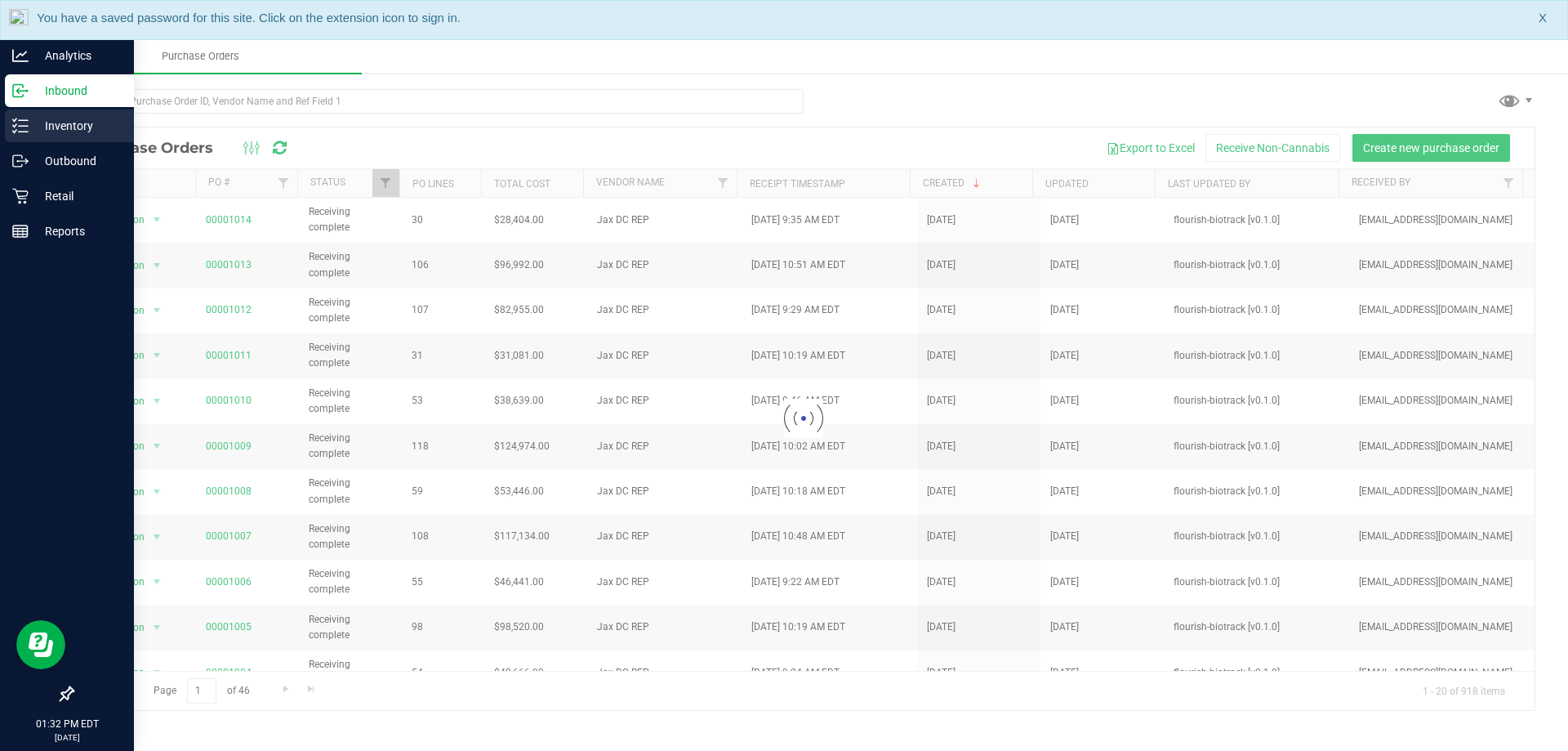
click at [61, 122] on p "Inventory" at bounding box center [78, 126] width 98 height 20
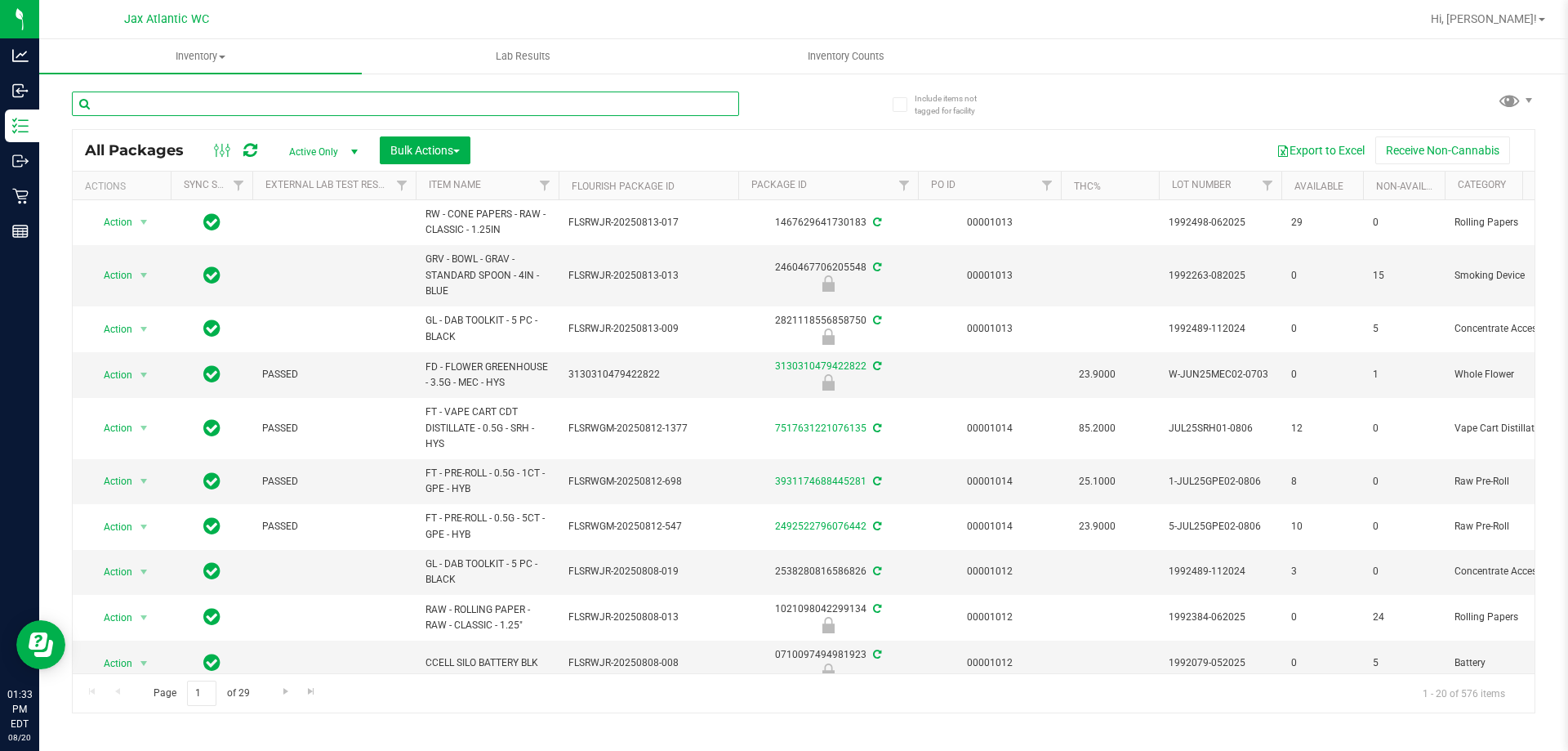
click at [238, 105] on input "text" at bounding box center [405, 103] width 667 height 24
type input "wzl"
